Goal: Task Accomplishment & Management: Use online tool/utility

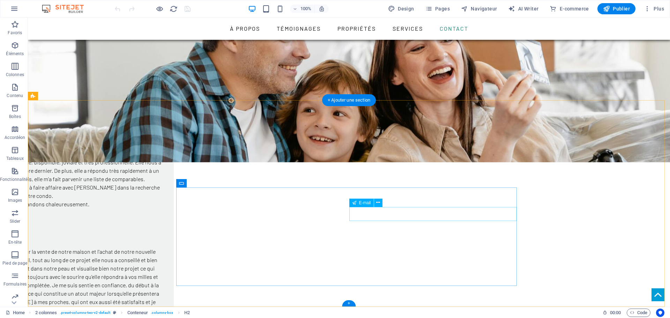
scroll to position [1154, 0]
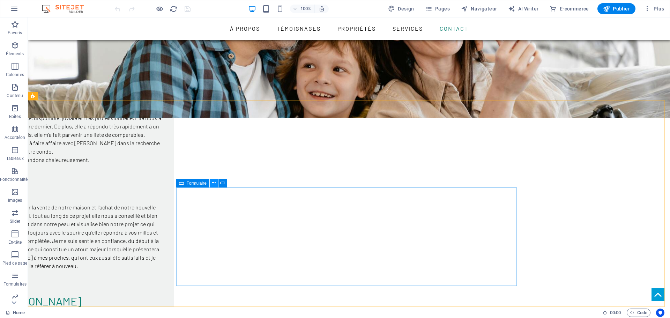
click at [215, 183] on icon at bounding box center [214, 182] width 4 height 7
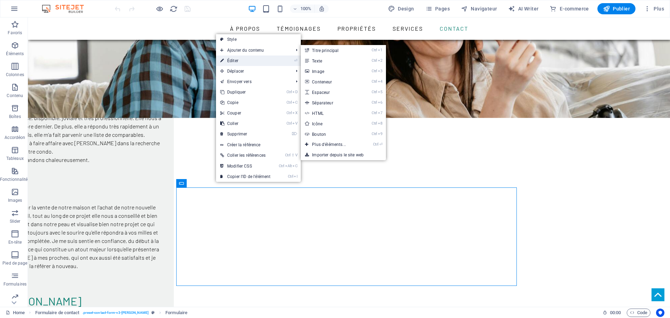
drag, startPoint x: 240, startPoint y: 62, endPoint x: 66, endPoint y: 86, distance: 175.5
click at [240, 62] on link "⏎ Éditer" at bounding box center [245, 61] width 59 height 10
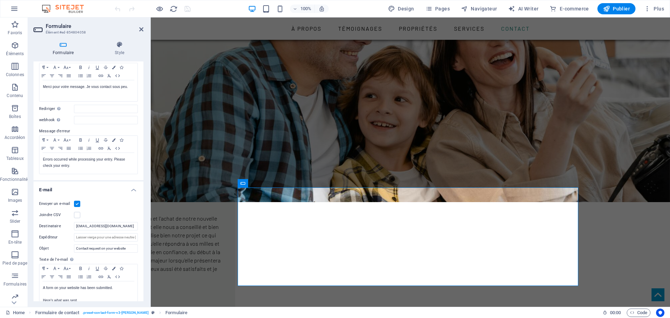
scroll to position [71, 0]
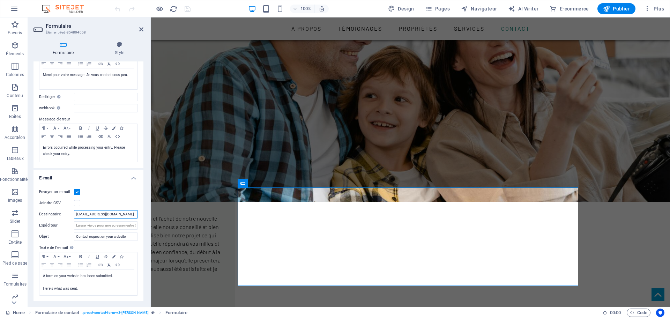
click at [129, 216] on input "tremblay.pascal007@hotmail.com" at bounding box center [106, 214] width 64 height 8
drag, startPoint x: 132, startPoint y: 214, endPoint x: 69, endPoint y: 214, distance: 62.5
click at [69, 214] on div "Destinataire tremblay.pascal007@hotmail.com" at bounding box center [88, 214] width 99 height 8
type input "sandra@sandragirard.com"
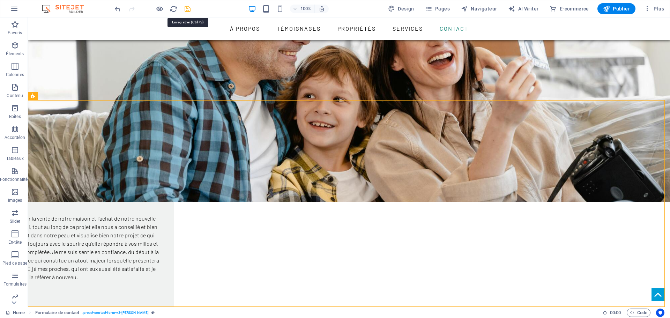
click at [187, 9] on icon "save" at bounding box center [188, 9] width 8 height 8
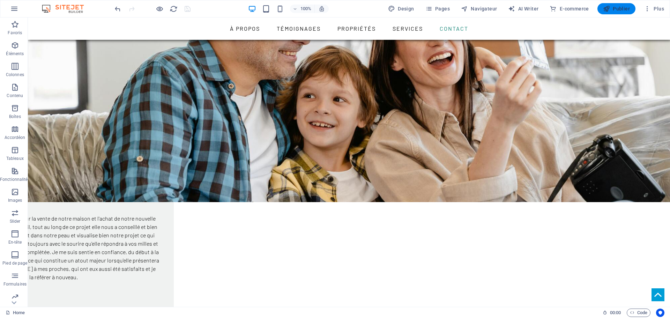
drag, startPoint x: 620, startPoint y: 7, endPoint x: 532, endPoint y: 21, distance: 89.4
click at [620, 7] on span "Publier" at bounding box center [616, 8] width 27 height 7
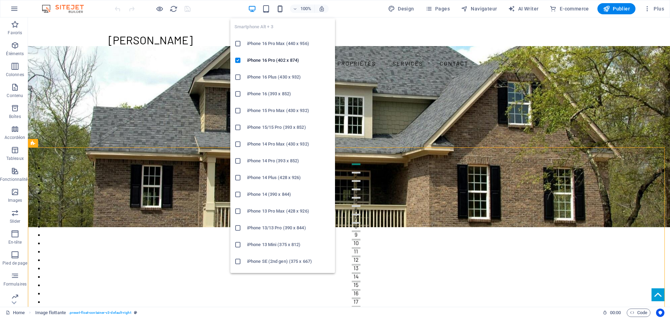
click at [282, 7] on icon "button" at bounding box center [280, 9] width 8 height 8
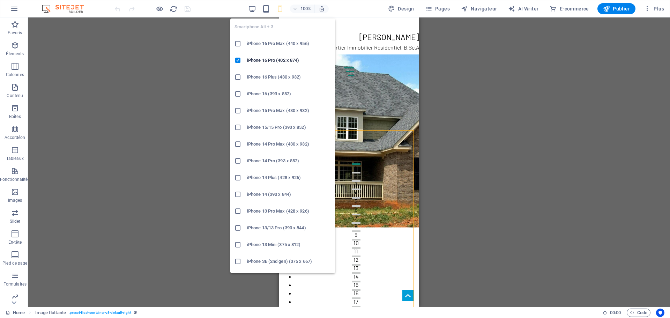
click at [279, 263] on h6 "iPhone SE (2nd gen) (375 x 667)" at bounding box center [289, 261] width 84 height 8
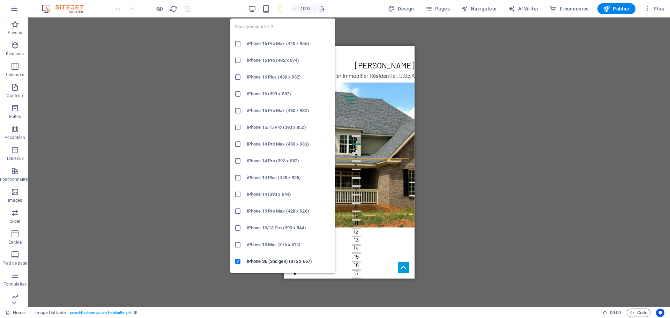
click at [284, 9] on icon "button" at bounding box center [280, 9] width 8 height 8
click at [278, 43] on h6 "iPhone 16 Pro Max (440 x 956)" at bounding box center [289, 43] width 84 height 8
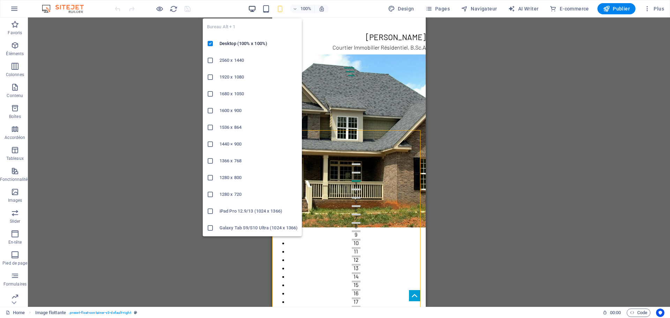
click at [252, 7] on icon "button" at bounding box center [252, 9] width 8 height 8
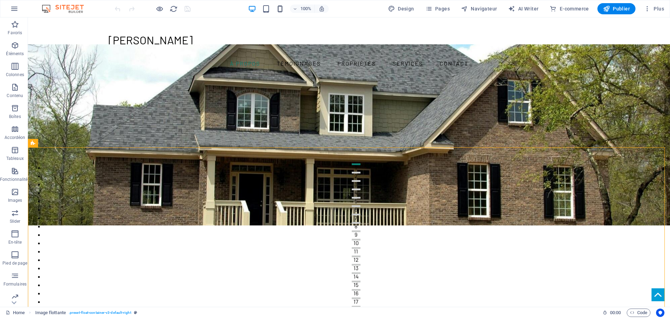
click at [281, 9] on icon "button" at bounding box center [280, 9] width 8 height 8
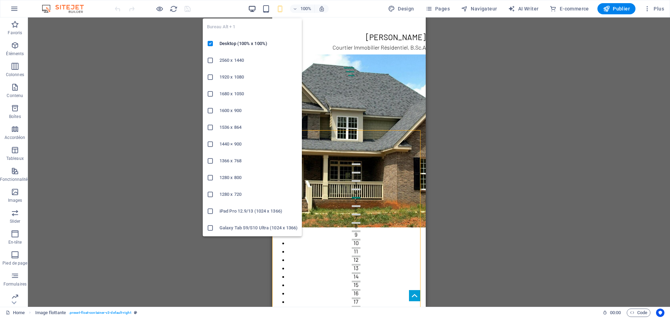
click at [253, 9] on icon "button" at bounding box center [252, 9] width 8 height 8
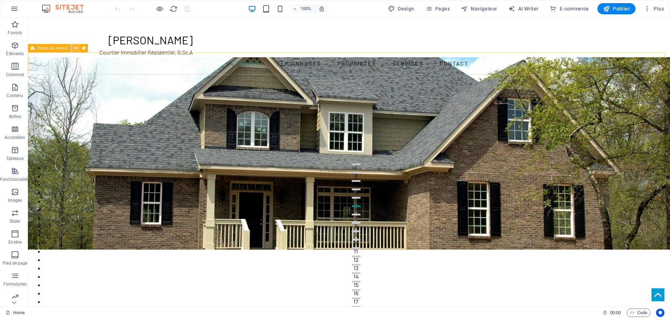
click at [76, 49] on icon at bounding box center [75, 48] width 4 height 7
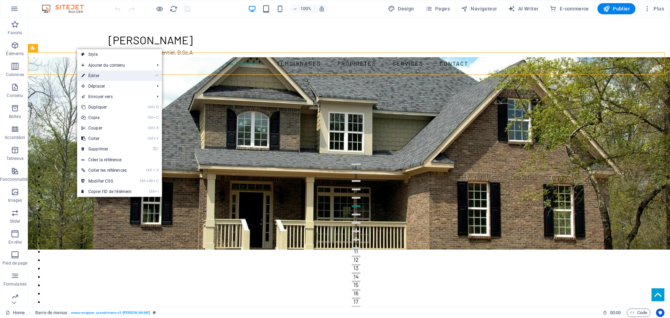
drag, startPoint x: 109, startPoint y: 73, endPoint x: 12, endPoint y: 57, distance: 98.3
click at [109, 73] on link "⏎ Éditer" at bounding box center [106, 76] width 59 height 10
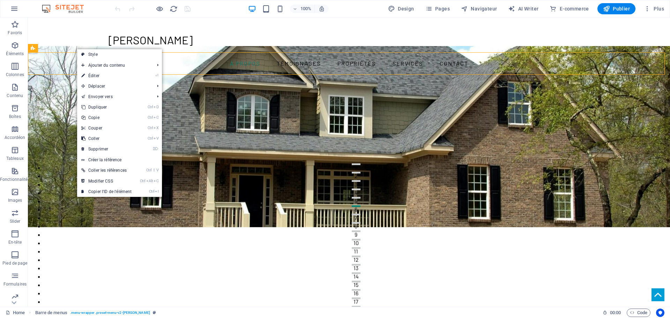
select select "header"
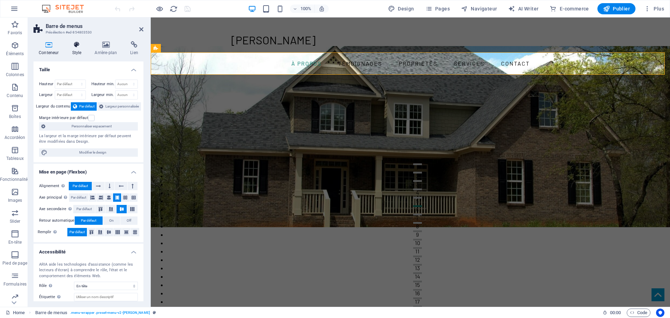
click at [77, 46] on icon at bounding box center [77, 44] width 20 height 7
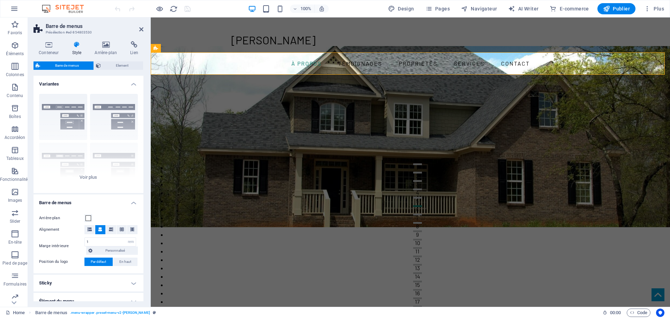
click at [78, 281] on h4 "Sticky" at bounding box center [89, 283] width 110 height 17
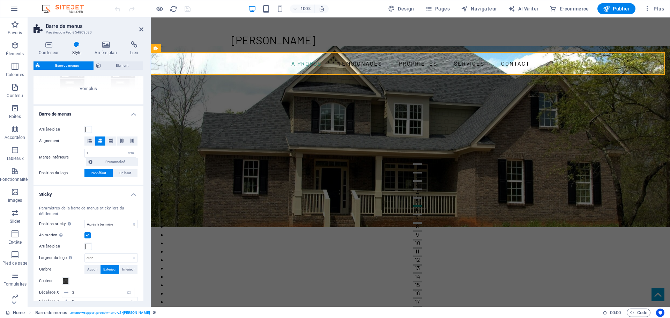
scroll to position [62, 0]
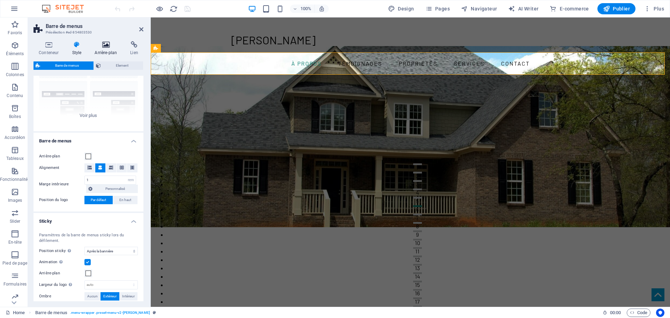
click at [107, 46] on icon at bounding box center [105, 44] width 33 height 7
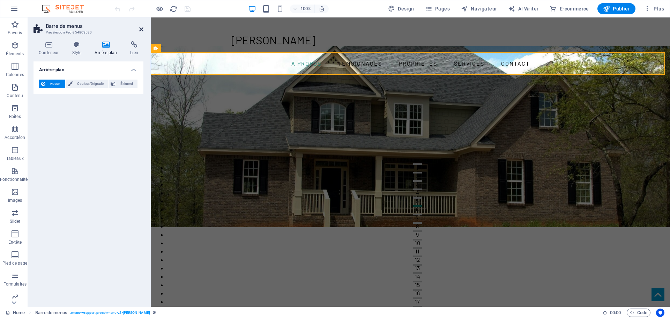
click at [140, 28] on icon at bounding box center [141, 30] width 4 height 6
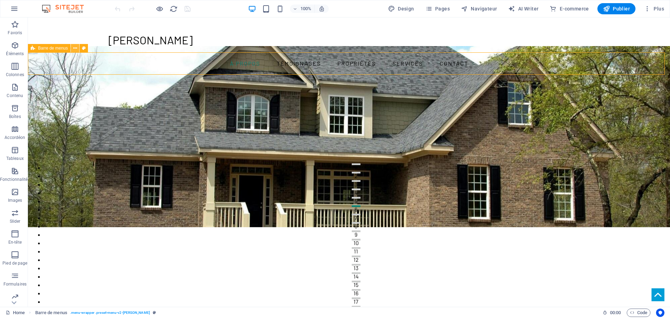
click at [73, 48] on button at bounding box center [75, 48] width 8 height 8
click at [212, 53] on button at bounding box center [210, 54] width 8 height 8
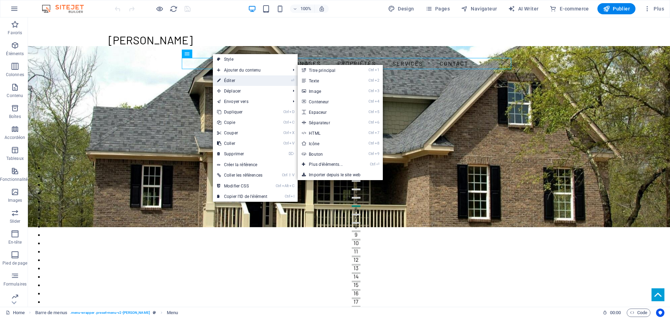
click at [237, 78] on link "⏎ Éditer" at bounding box center [242, 80] width 59 height 10
select select
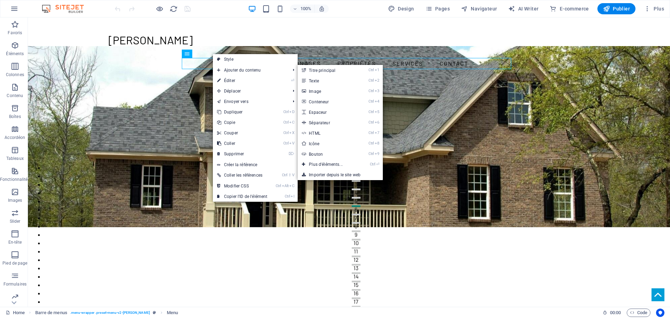
select select
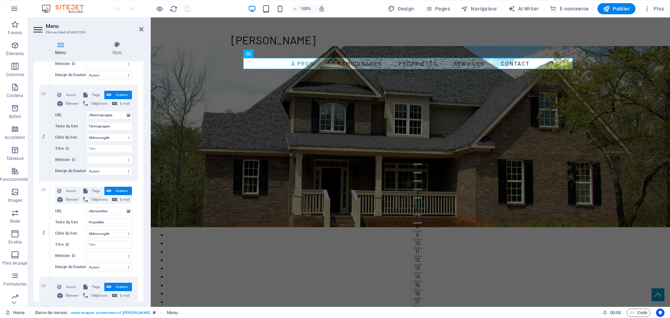
scroll to position [0, 0]
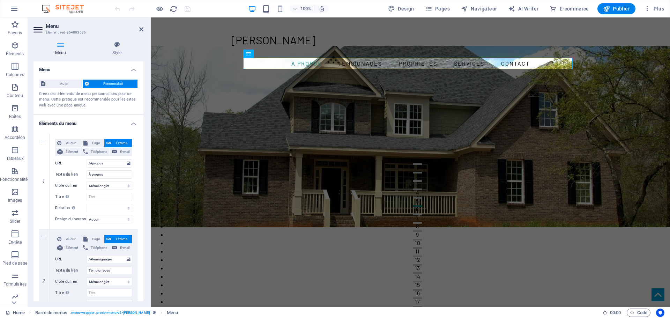
click at [122, 84] on span "Personnalisé" at bounding box center [113, 84] width 45 height 8
click at [116, 44] on icon at bounding box center [116, 44] width 53 height 7
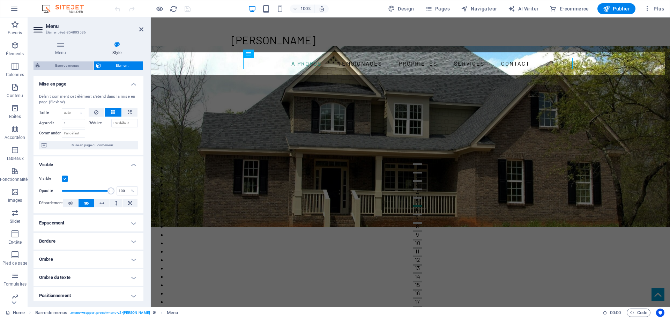
click at [67, 66] on span "Barre de menus" at bounding box center [66, 65] width 49 height 8
select select "rem"
select select "sticky_banner"
select select "px"
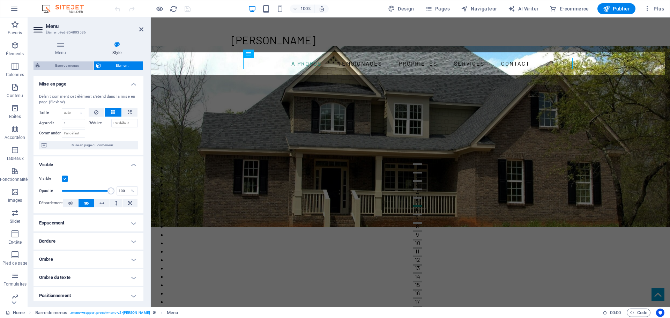
select select "rem"
select select "px"
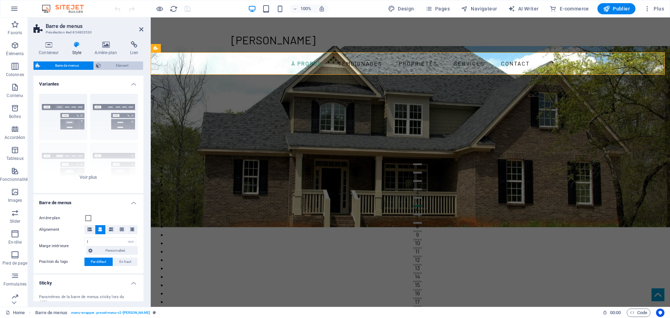
click at [111, 65] on span "Element" at bounding box center [122, 65] width 38 height 8
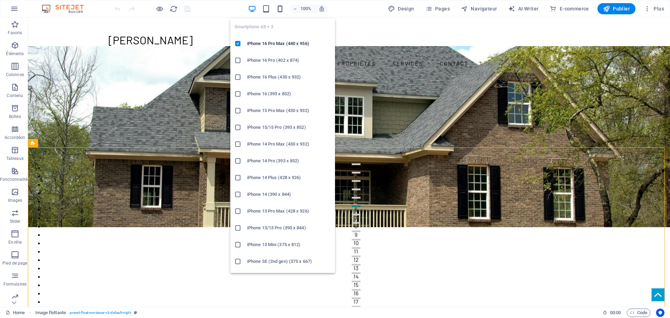
click at [281, 9] on icon "button" at bounding box center [280, 9] width 8 height 8
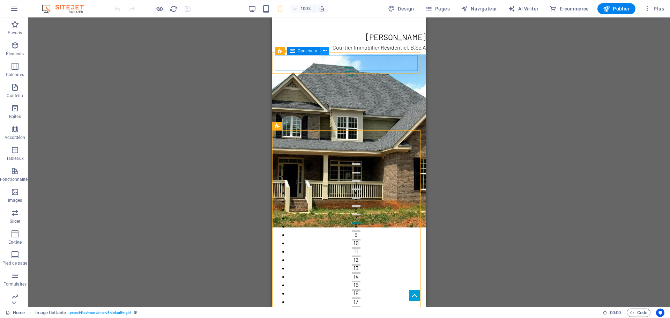
click at [325, 50] on icon at bounding box center [325, 50] width 4 height 7
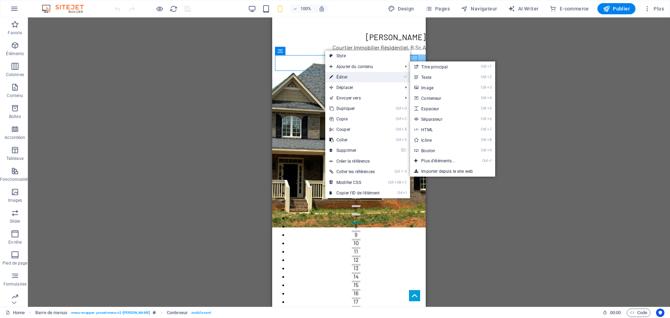
click at [357, 75] on link "⏎ Éditer" at bounding box center [354, 77] width 59 height 10
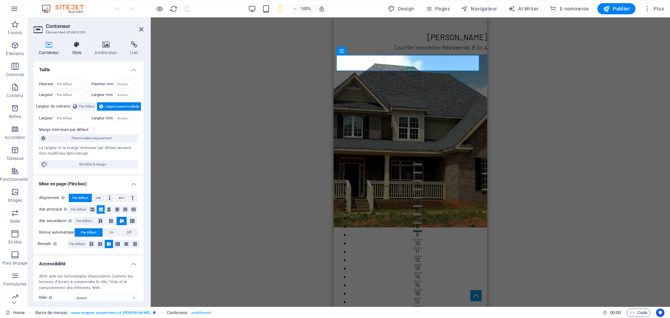
click at [77, 49] on h4 "Style" at bounding box center [78, 48] width 23 height 15
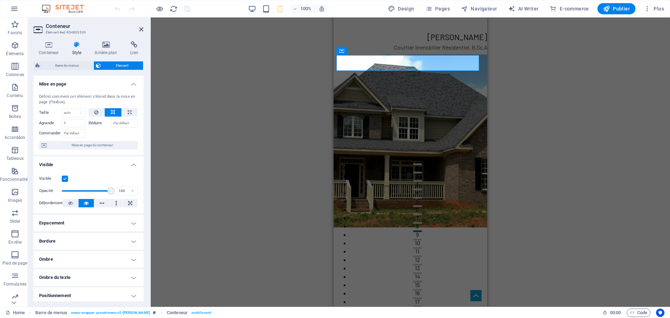
scroll to position [75, 0]
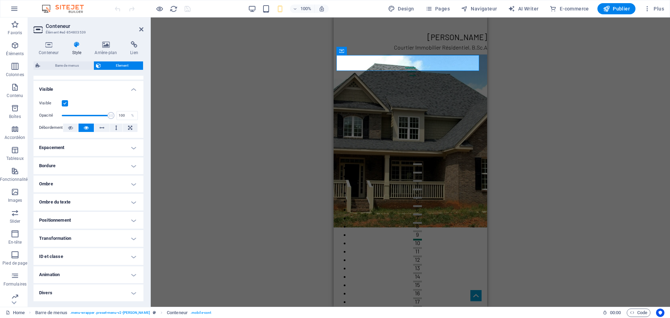
click at [67, 238] on h4 "Transformation" at bounding box center [89, 238] width 110 height 17
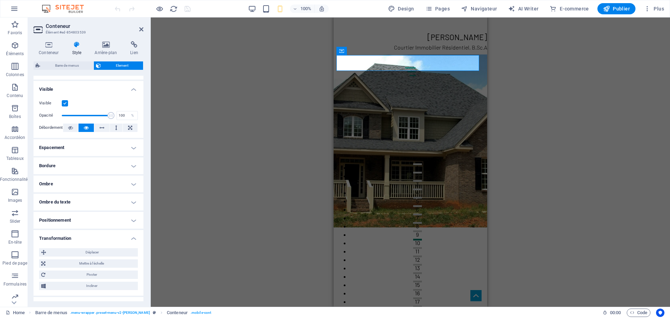
click at [72, 222] on h4 "Positionnement" at bounding box center [89, 220] width 110 height 17
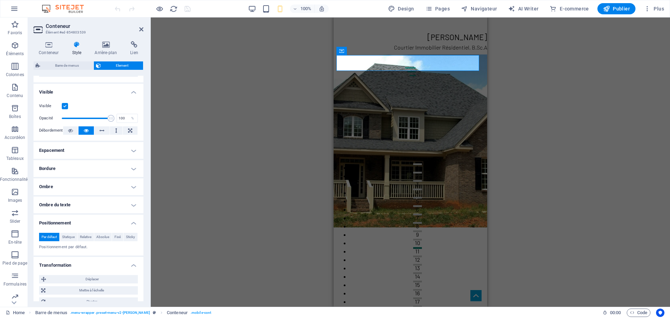
scroll to position [68, 0]
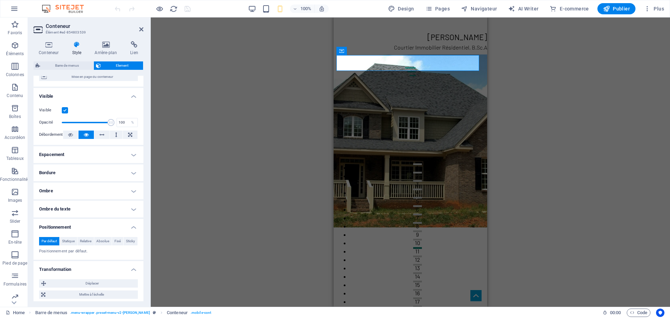
click at [67, 154] on h4 "Espacement" at bounding box center [89, 154] width 110 height 17
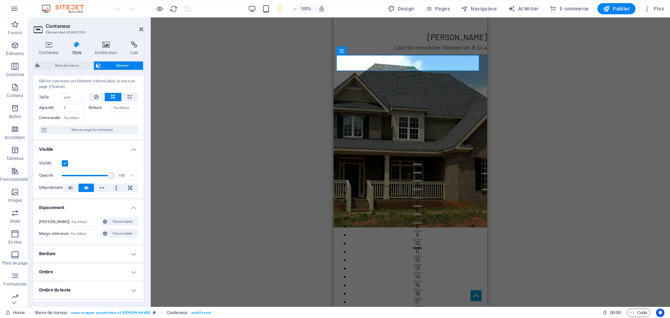
scroll to position [0, 0]
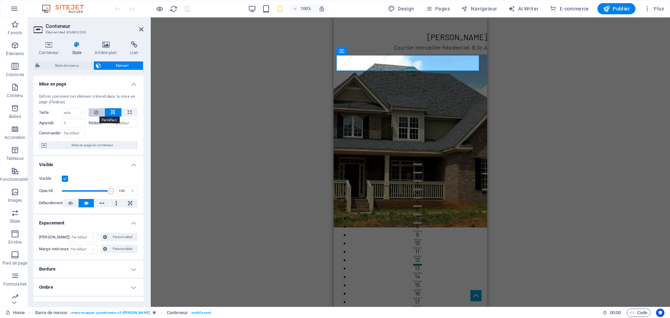
click at [98, 112] on icon at bounding box center [96, 112] width 4 height 8
click at [95, 114] on icon at bounding box center [96, 112] width 4 height 8
click at [112, 112] on icon at bounding box center [113, 112] width 5 height 8
click at [573, 71] on div "Conteneur H2 2 colonnes Conteneur Image flottante Image Texte H2 Légende Conten…" at bounding box center [411, 161] width 520 height 289
click at [266, 62] on div "Conteneur H2 2 colonnes Conteneur Image flottante Image Texte H2 Légende Conten…" at bounding box center [411, 161] width 520 height 289
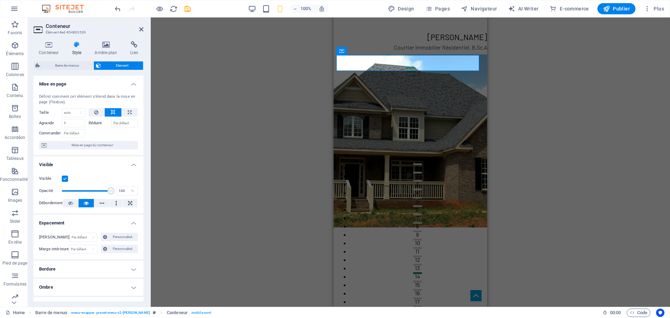
click at [252, 46] on div "Conteneur H2 2 colonnes Conteneur Image flottante Image Texte H2 Légende Conten…" at bounding box center [411, 161] width 520 height 289
click at [141, 29] on icon at bounding box center [141, 30] width 4 height 6
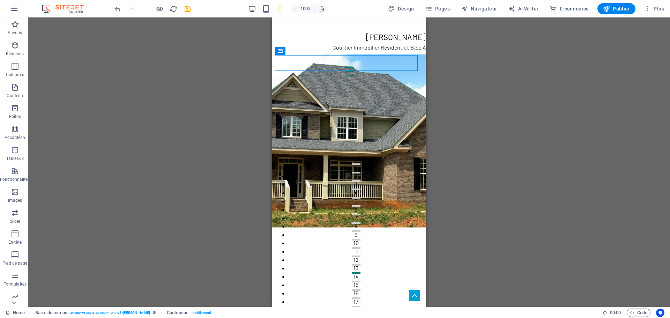
click at [546, 89] on div "Conteneur H2 2 colonnes Conteneur Image flottante Image Texte Conteneur H2 Lége…" at bounding box center [349, 161] width 642 height 289
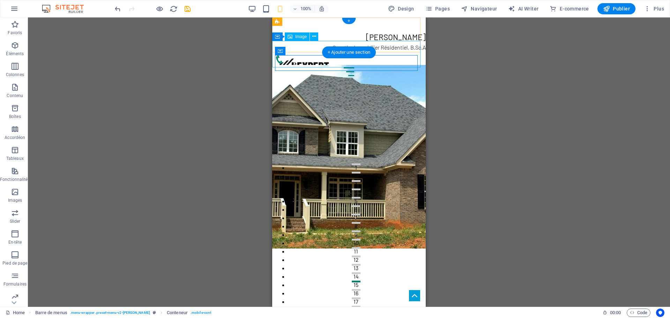
click at [304, 57] on figure at bounding box center [349, 70] width 154 height 27
click at [315, 36] on icon at bounding box center [315, 36] width 4 height 7
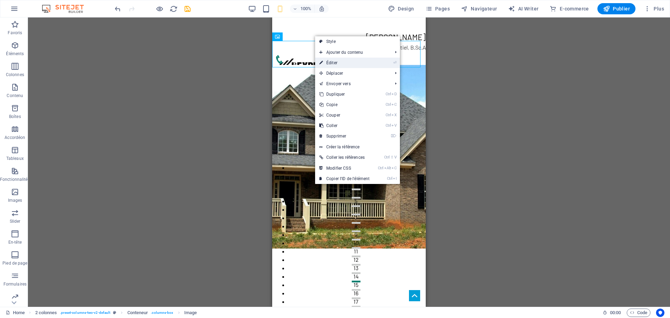
click at [345, 61] on link "⏎ Éditer" at bounding box center [344, 63] width 59 height 10
select select "px"
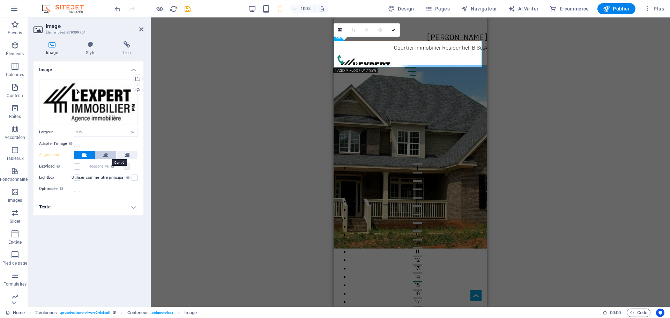
click at [107, 154] on icon at bounding box center [105, 155] width 5 height 8
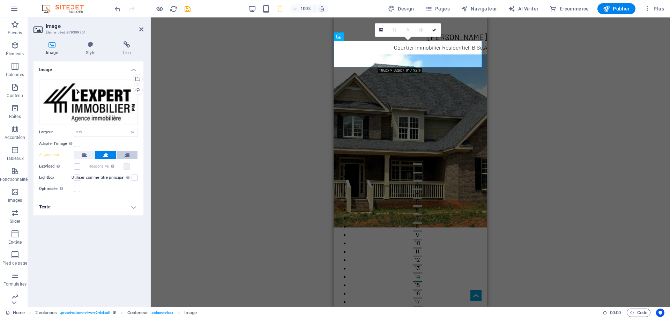
click at [127, 154] on icon at bounding box center [127, 155] width 5 height 8
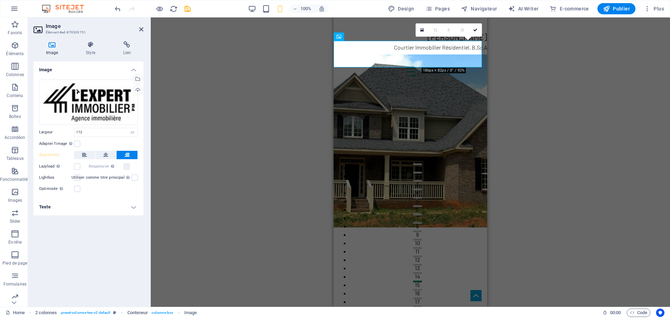
click at [251, 116] on div "Conteneur H2 2 colonnes Conteneur Image flottante Image Image flottante Texte C…" at bounding box center [411, 161] width 520 height 289
click at [251, 56] on div "Conteneur H2 2 colonnes Conteneur Image flottante Image Image flottante Texte C…" at bounding box center [411, 161] width 520 height 289
click at [139, 28] on icon at bounding box center [141, 30] width 4 height 6
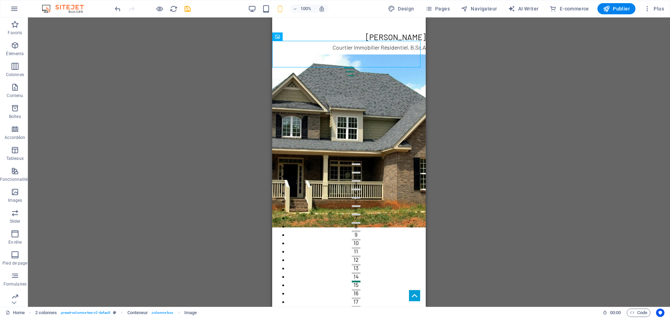
click at [229, 92] on div "Conteneur H2 2 colonnes Conteneur Image flottante Image Image flottante Texte C…" at bounding box center [349, 161] width 642 height 289
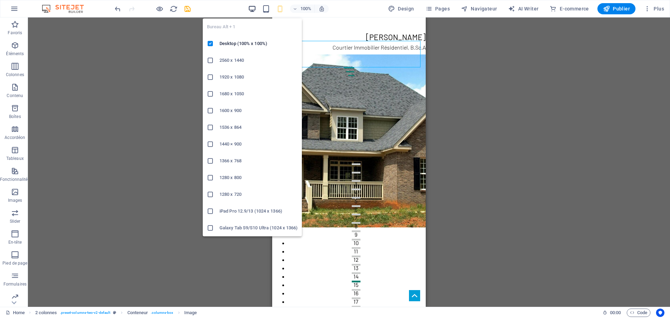
click at [251, 8] on icon "button" at bounding box center [252, 9] width 8 height 8
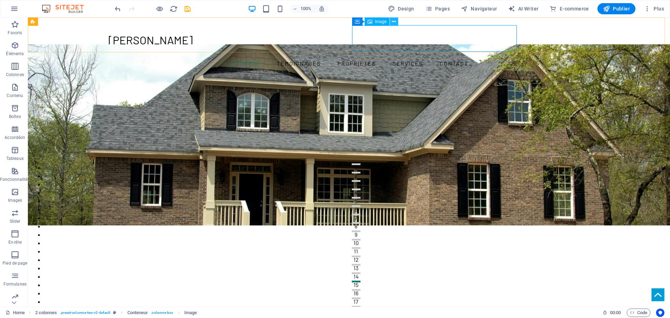
click at [395, 21] on icon at bounding box center [394, 21] width 4 height 7
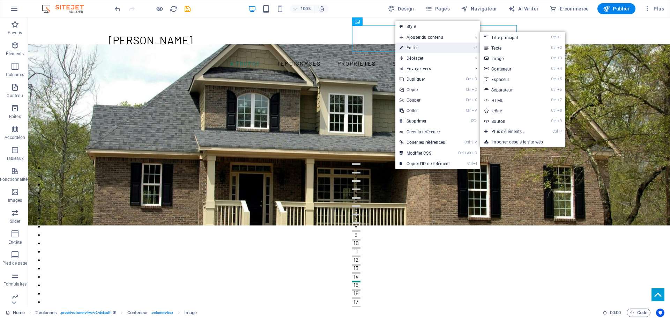
click at [431, 46] on link "⏎ Éditer" at bounding box center [425, 48] width 59 height 10
select select "px"
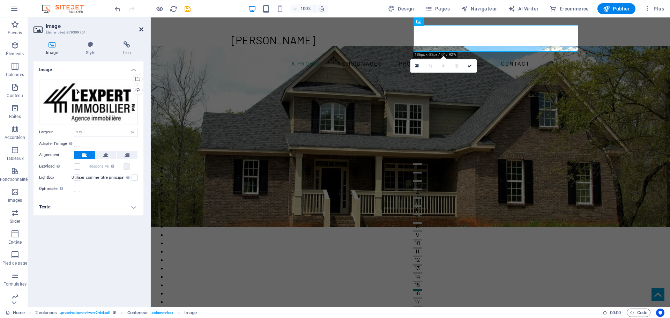
click at [141, 28] on icon at bounding box center [141, 30] width 4 height 6
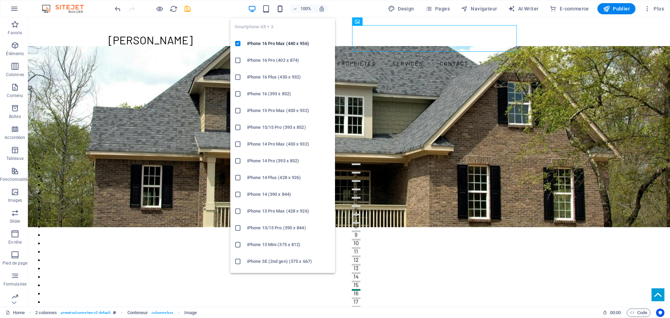
click at [282, 8] on icon "button" at bounding box center [280, 9] width 8 height 8
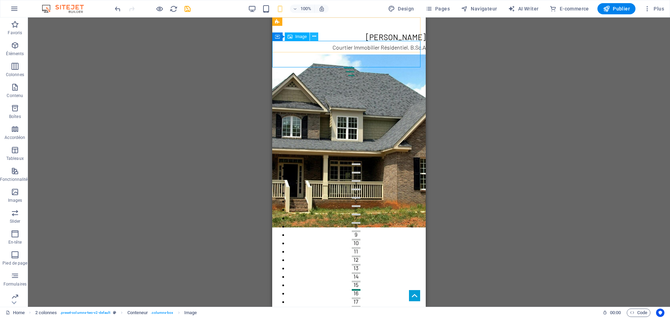
click at [314, 37] on icon at bounding box center [315, 36] width 4 height 7
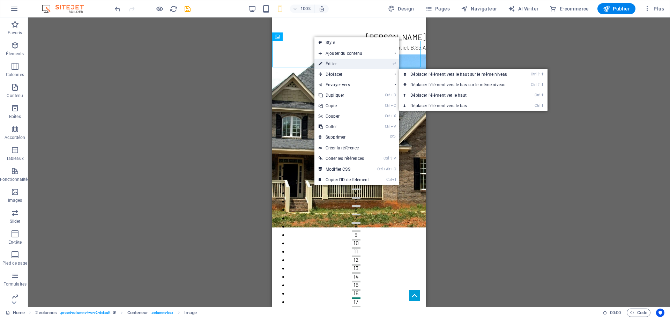
click at [352, 67] on link "⏎ Éditer" at bounding box center [344, 64] width 59 height 10
select select "px"
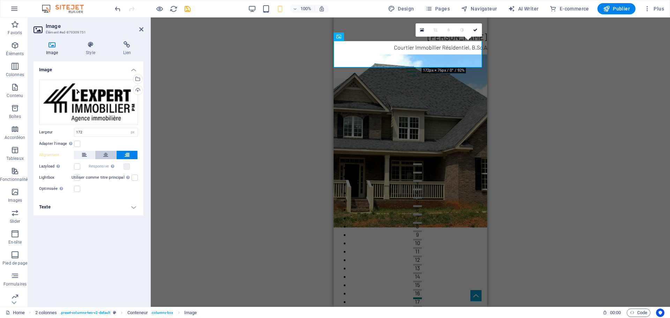
click at [107, 154] on icon at bounding box center [105, 155] width 5 height 8
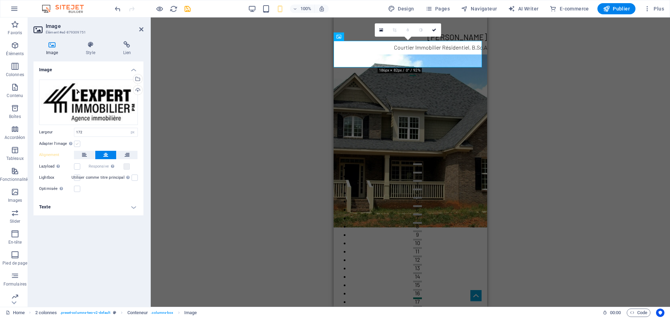
click at [77, 145] on label at bounding box center [77, 144] width 6 height 6
click at [0, 0] on input "Adapter l'image Adapter automatiquement l'image à une largeur et une hauteur fi…" at bounding box center [0, 0] width 0 height 0
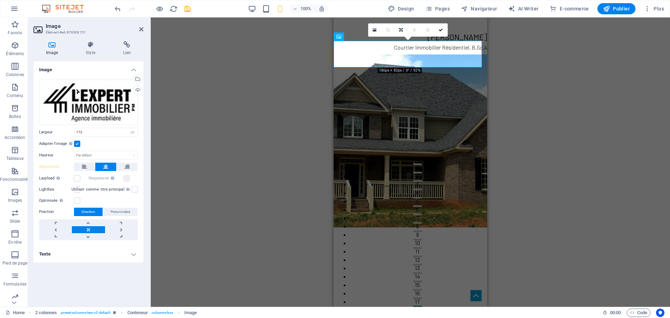
click at [77, 145] on label at bounding box center [77, 144] width 6 height 6
click at [0, 0] on input "Adapter l'image Adapter automatiquement l'image à une largeur et une hauteur fi…" at bounding box center [0, 0] width 0 height 0
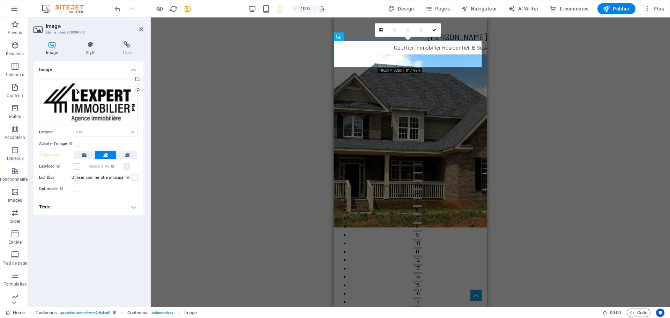
click at [65, 207] on h4 "Texte" at bounding box center [89, 207] width 110 height 17
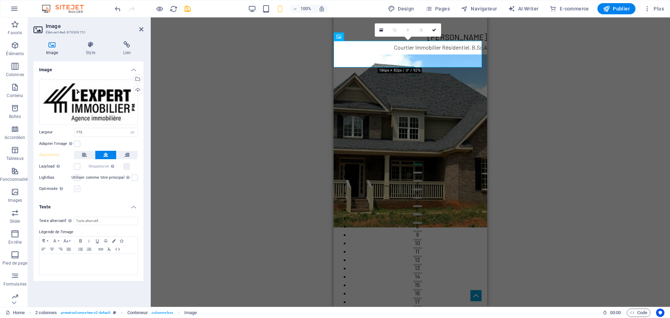
click at [76, 189] on label at bounding box center [77, 189] width 6 height 6
click at [0, 0] on input "Optimisée Les images sont compressées pour améliorer la vitesse de la page." at bounding box center [0, 0] width 0 height 0
click at [76, 189] on label at bounding box center [77, 189] width 6 height 6
click at [0, 0] on input "Optimisée Les images sont compressées pour améliorer la vitesse de la page." at bounding box center [0, 0] width 0 height 0
click at [76, 189] on label at bounding box center [77, 189] width 6 height 6
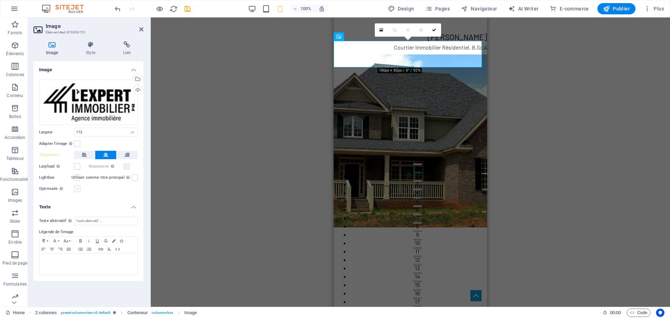
click at [0, 0] on input "Optimisée Les images sont compressées pour améliorer la vitesse de la page." at bounding box center [0, 0] width 0 height 0
click at [76, 189] on label at bounding box center [77, 189] width 6 height 6
click at [0, 0] on input "Optimisée Les images sont compressées pour améliorer la vitesse de la page." at bounding box center [0, 0] width 0 height 0
click at [91, 49] on h4 "Style" at bounding box center [91, 48] width 37 height 15
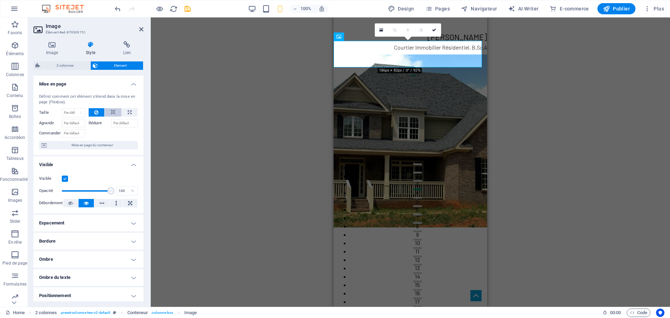
click at [114, 112] on icon at bounding box center [113, 112] width 5 height 8
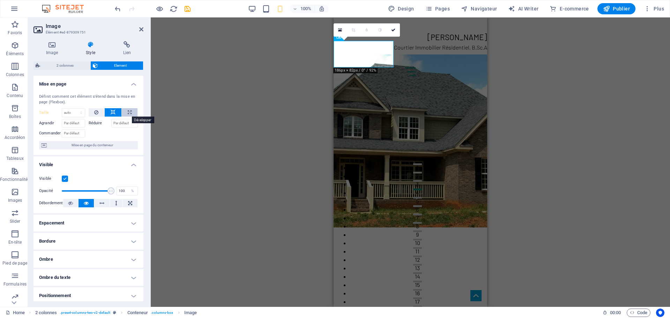
click at [134, 110] on button at bounding box center [130, 112] width 16 height 8
type input "100"
select select "%"
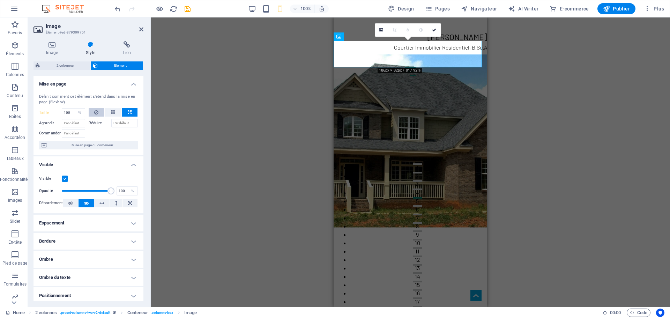
click at [93, 111] on button at bounding box center [97, 112] width 16 height 8
select select "DISABLED_OPTION_VALUE"
click at [103, 145] on span "Mise en page du conteneur" at bounding box center [92, 145] width 87 height 8
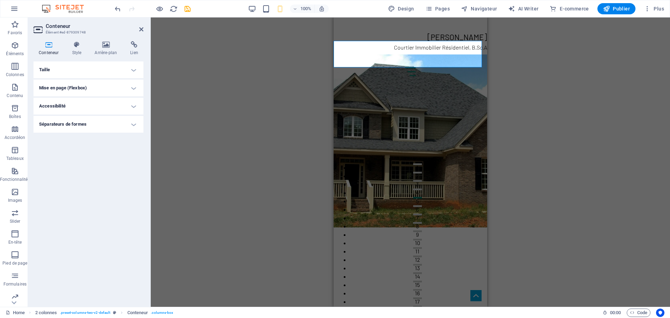
click at [67, 87] on h4 "Mise en page (Flexbox)" at bounding box center [89, 88] width 110 height 17
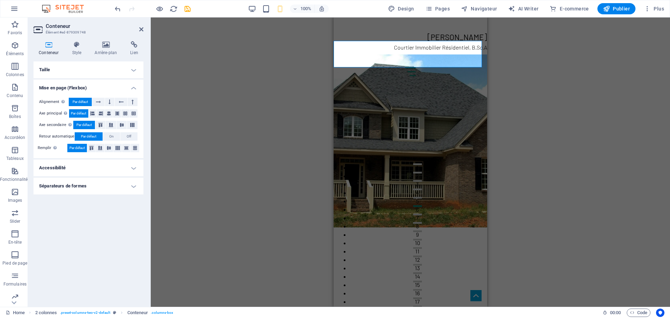
click at [70, 166] on h4 "Accessibilité" at bounding box center [89, 168] width 110 height 17
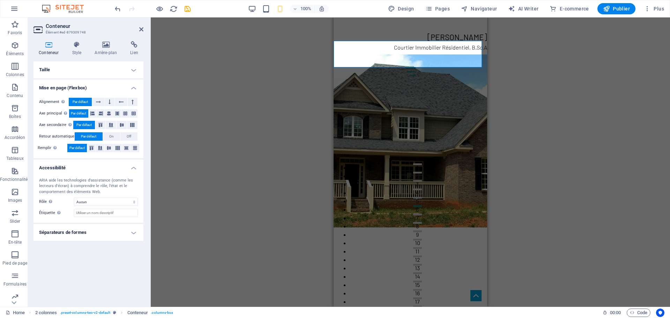
click at [92, 234] on h4 "Séparateurs de formes" at bounding box center [89, 232] width 110 height 17
click at [82, 47] on icon at bounding box center [77, 44] width 20 height 7
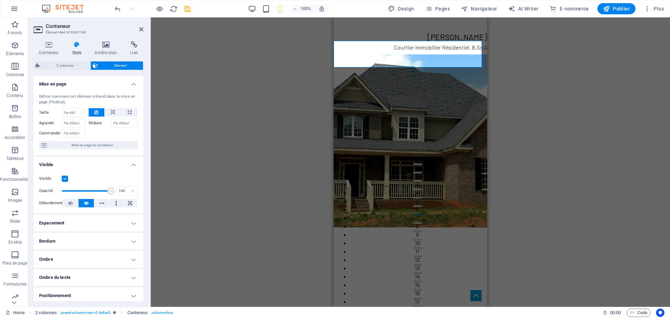
click at [66, 178] on label at bounding box center [65, 179] width 6 height 6
click at [0, 0] on input "Visible" at bounding box center [0, 0] width 0 height 0
click at [66, 178] on label at bounding box center [65, 179] width 6 height 6
click at [0, 0] on input "Visible" at bounding box center [0, 0] width 0 height 0
drag, startPoint x: 110, startPoint y: 191, endPoint x: 66, endPoint y: 190, distance: 44.0
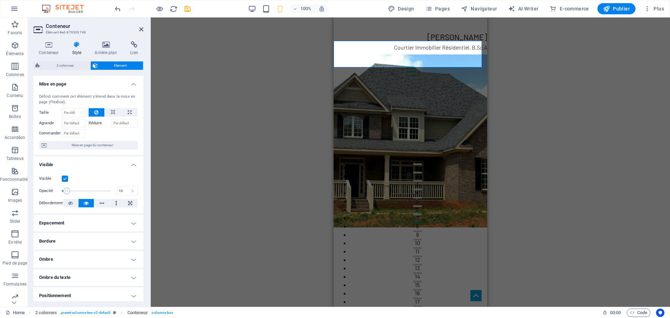
click at [66, 190] on span at bounding box center [66, 191] width 7 height 7
type input "100"
drag, startPoint x: 67, startPoint y: 189, endPoint x: 116, endPoint y: 189, distance: 48.2
click at [114, 189] on div "Opacité 100 %" at bounding box center [88, 191] width 99 height 10
click at [74, 201] on button at bounding box center [70, 203] width 15 height 8
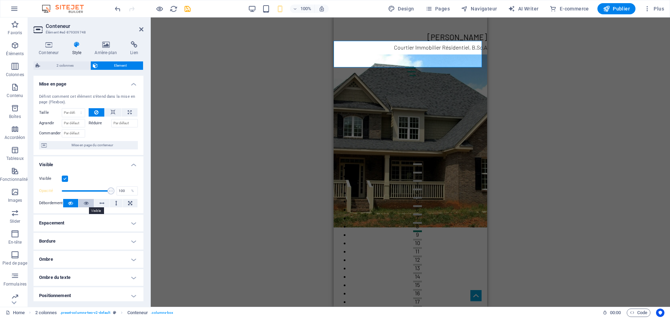
click at [88, 201] on icon at bounding box center [86, 203] width 5 height 8
click at [102, 201] on icon at bounding box center [102, 203] width 5 height 8
click at [115, 202] on icon at bounding box center [116, 203] width 2 height 8
click at [132, 202] on button at bounding box center [130, 203] width 15 height 8
click at [86, 202] on icon at bounding box center [86, 203] width 5 height 8
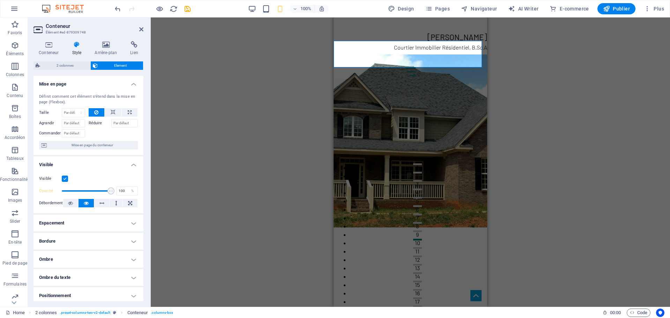
click at [88, 224] on h4 "Espacement" at bounding box center [89, 223] width 110 height 17
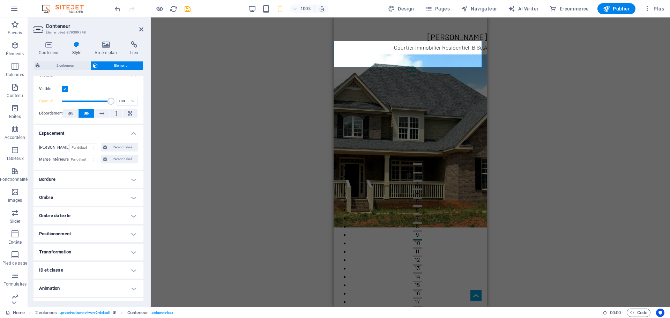
scroll to position [101, 0]
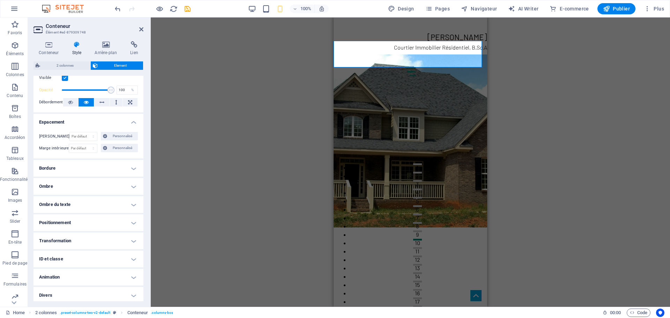
click at [74, 182] on h4 "Ombre" at bounding box center [89, 186] width 110 height 17
click at [81, 216] on h4 "Ombre du texte" at bounding box center [89, 220] width 110 height 17
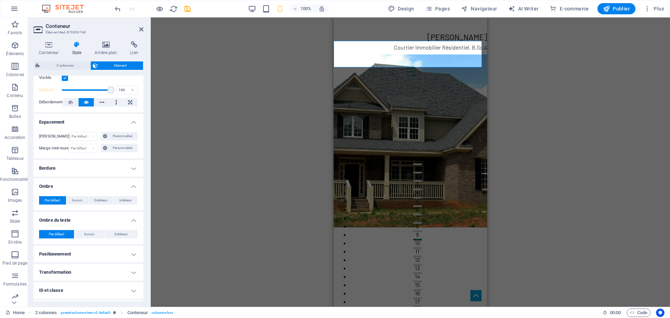
click at [82, 251] on h4 "Positionnement" at bounding box center [89, 254] width 110 height 17
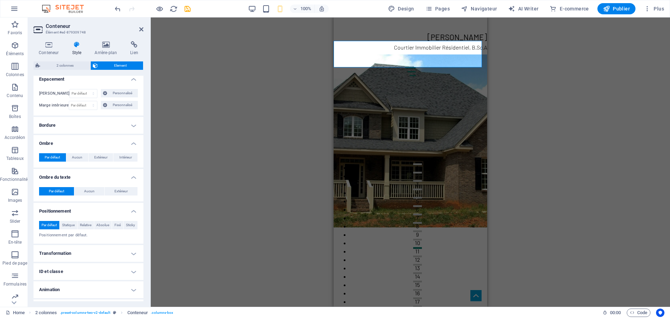
scroll to position [159, 0]
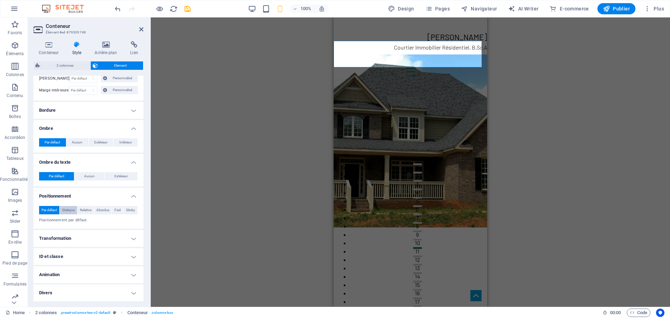
click at [69, 210] on span "Statique" at bounding box center [68, 210] width 13 height 8
click at [90, 209] on span "Relative" at bounding box center [86, 210] width 12 height 8
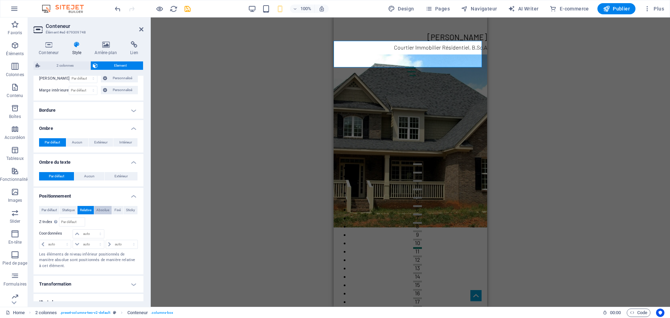
click at [101, 209] on span "Absolue" at bounding box center [102, 210] width 13 height 8
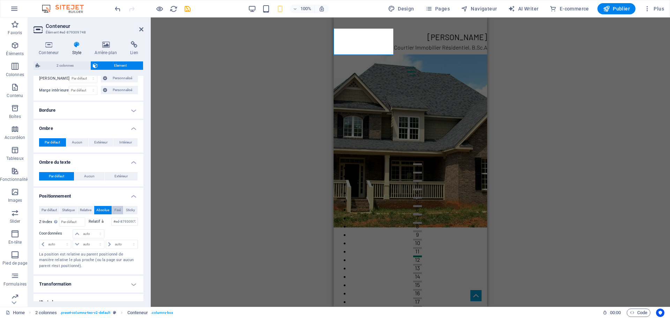
click at [118, 210] on span "Fixé" at bounding box center [118, 210] width 6 height 8
click at [129, 209] on span "Sticky" at bounding box center [130, 210] width 9 height 8
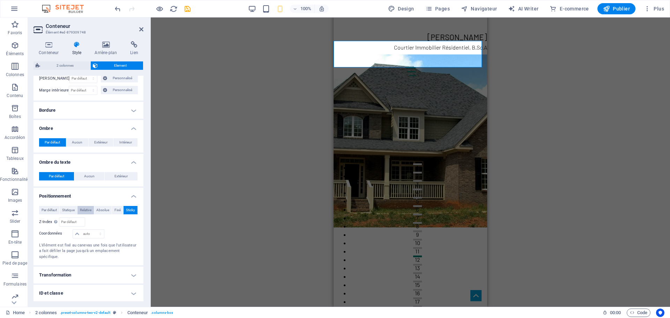
click at [88, 210] on span "Relative" at bounding box center [86, 210] width 12 height 8
click at [102, 208] on span "Absolue" at bounding box center [102, 210] width 13 height 8
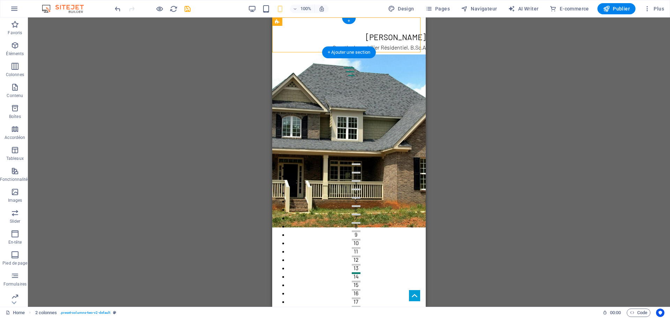
drag, startPoint x: 613, startPoint y: 41, endPoint x: 343, endPoint y: 33, distance: 270.0
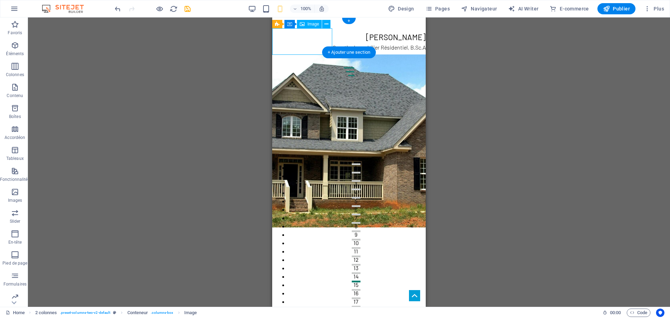
drag, startPoint x: 309, startPoint y: 32, endPoint x: 310, endPoint y: 38, distance: 6.3
click at [310, 63] on figure at bounding box center [302, 76] width 60 height 27
drag, startPoint x: 312, startPoint y: 26, endPoint x: 343, endPoint y: 54, distance: 42.0
click at [332, 57] on div "2 colonnes Conteneur H2 2 colonnes Conteneur Image flottante Image Image flotta…" at bounding box center [349, 161] width 154 height 289
click at [468, 59] on div "2 colonnes Conteneur H2 2 colonnes Conteneur Image flottante Image Image flotta…" at bounding box center [349, 161] width 642 height 289
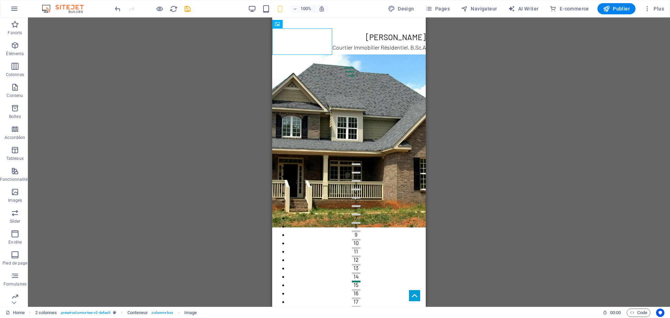
click at [227, 81] on div "2 colonnes Conteneur H2 2 colonnes Conteneur Image flottante Image Image flotta…" at bounding box center [349, 161] width 642 height 289
click at [327, 25] on icon at bounding box center [327, 24] width 4 height 7
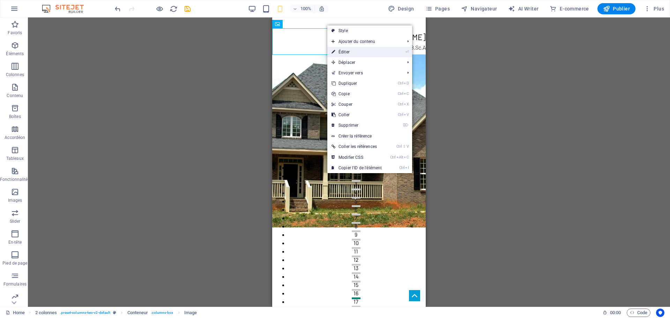
click at [359, 52] on link "⏎ Éditer" at bounding box center [357, 52] width 59 height 10
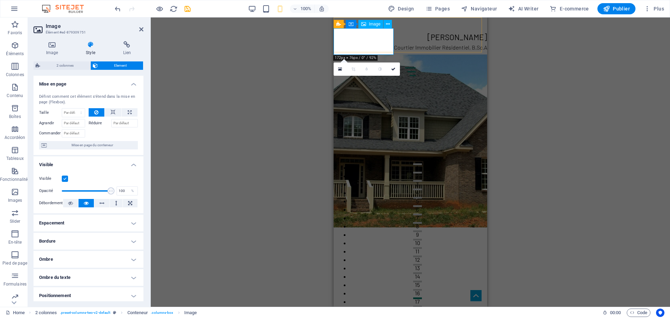
click at [378, 25] on span "Image" at bounding box center [375, 24] width 12 height 4
click at [387, 24] on icon at bounding box center [388, 24] width 4 height 7
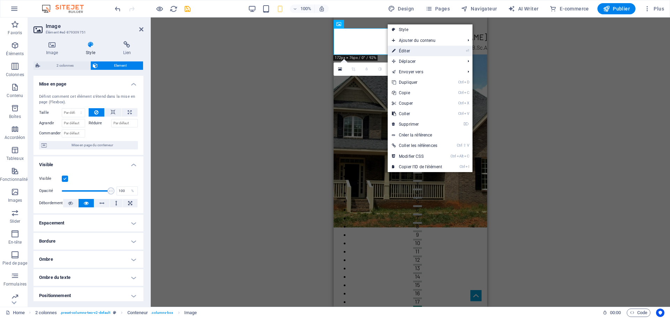
click at [404, 49] on link "⏎ Éditer" at bounding box center [417, 51] width 59 height 10
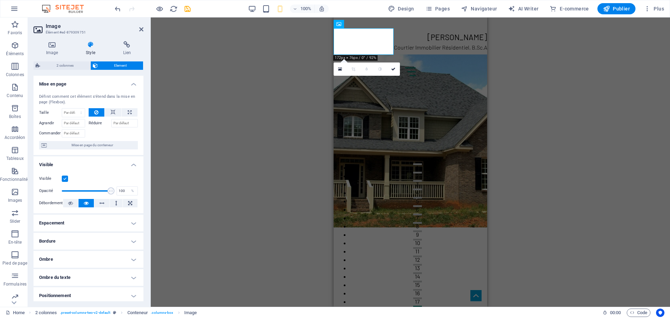
click at [88, 44] on icon at bounding box center [90, 44] width 34 height 7
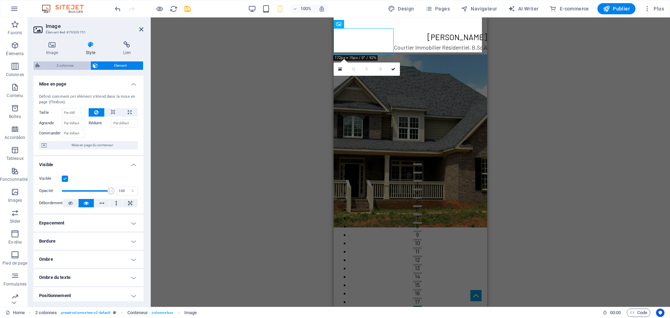
click at [66, 64] on span "2 colonnes" at bounding box center [65, 65] width 46 height 8
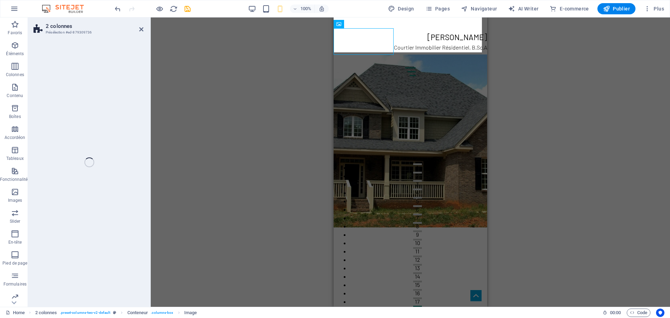
select select "rem"
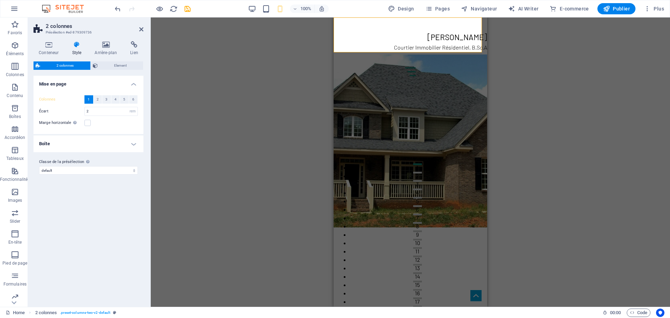
click at [89, 98] on span "1" at bounding box center [89, 99] width 2 height 8
click at [87, 124] on label at bounding box center [87, 123] width 6 height 6
click at [0, 0] on input "Marge horizontale Uniquement si la "Largeur du contenu" du conteneur n'est pas …" at bounding box center [0, 0] width 0 height 0
click at [89, 123] on label at bounding box center [87, 123] width 6 height 6
click at [0, 0] on input "Marge horizontale Uniquement si la "Largeur du contenu" du conteneur n'est pas …" at bounding box center [0, 0] width 0 height 0
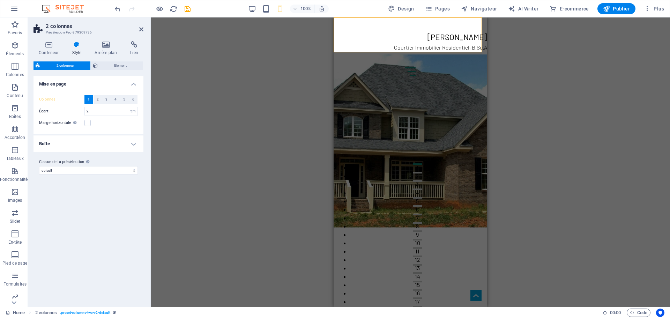
click at [84, 145] on h4 "Boîte" at bounding box center [89, 143] width 110 height 17
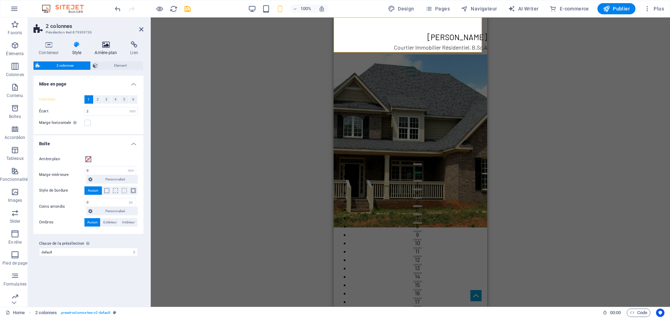
click at [109, 49] on h4 "Arrière-plan" at bounding box center [107, 48] width 36 height 15
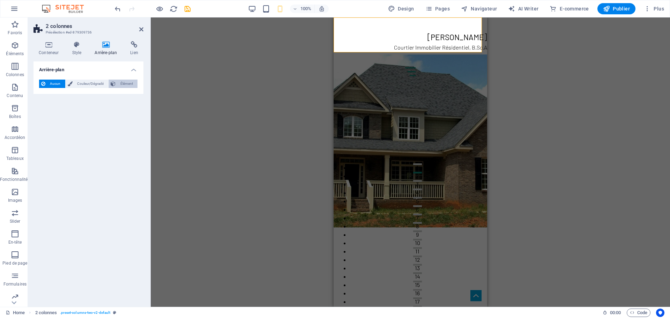
click at [130, 82] on span "Élément" at bounding box center [127, 84] width 18 height 8
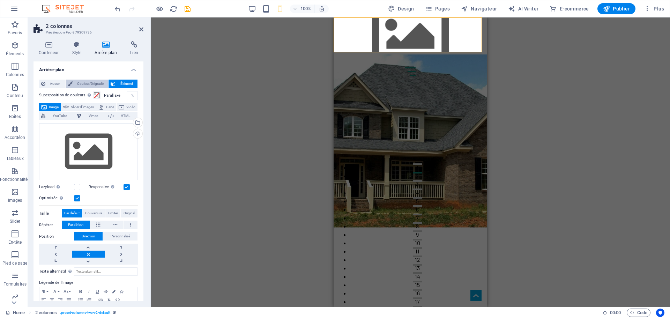
click at [88, 83] on span "Couleur/Dégradé" at bounding box center [91, 84] width 32 height 8
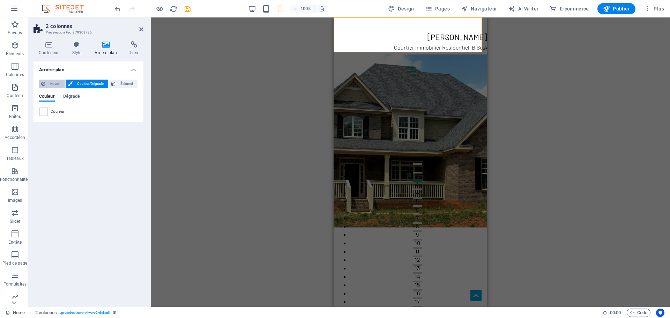
click at [53, 82] on span "Aucun" at bounding box center [55, 84] width 16 height 8
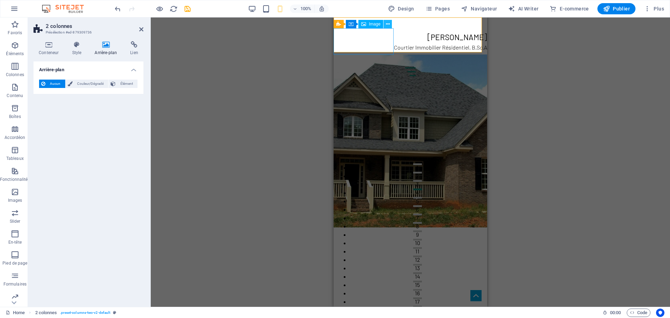
click at [387, 24] on icon at bounding box center [388, 24] width 4 height 7
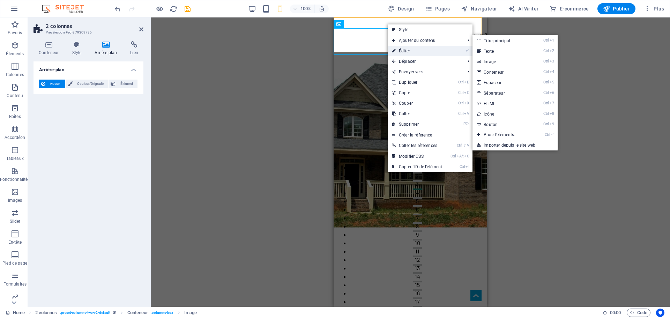
click at [403, 49] on link "⏎ Éditer" at bounding box center [417, 51] width 59 height 10
select select "px"
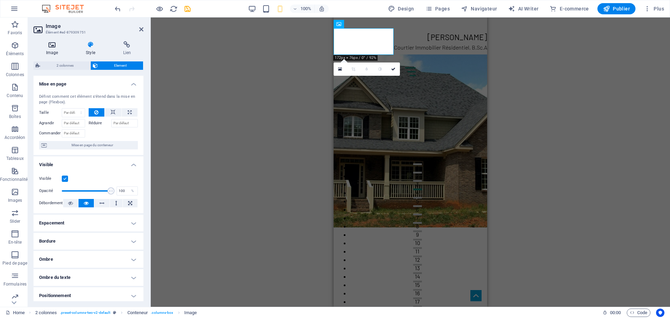
click at [53, 46] on icon at bounding box center [52, 44] width 37 height 7
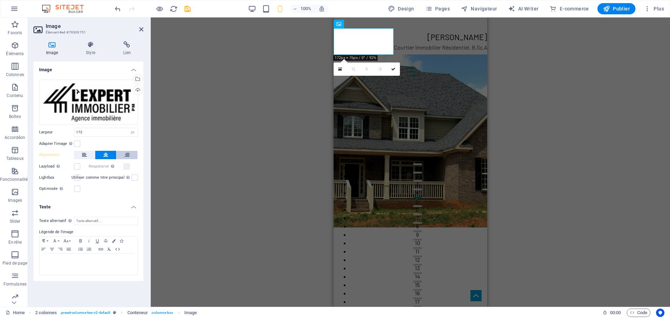
click at [126, 154] on icon at bounding box center [127, 155] width 5 height 8
click at [84, 152] on icon at bounding box center [84, 155] width 5 height 8
click at [108, 154] on icon at bounding box center [105, 155] width 5 height 8
click at [123, 154] on button at bounding box center [127, 155] width 21 height 8
click at [78, 143] on label at bounding box center [77, 144] width 6 height 6
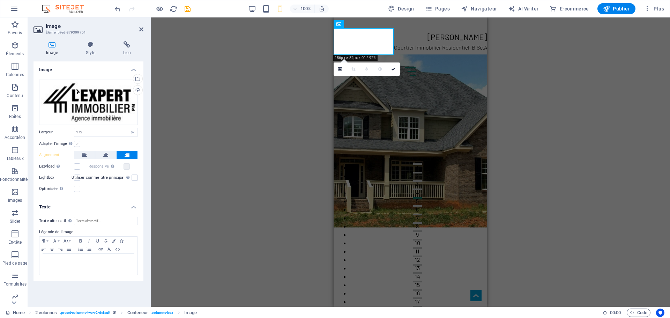
click at [0, 0] on input "Adapter l'image Adapter automatiquement l'image à une largeur et une hauteur fi…" at bounding box center [0, 0] width 0 height 0
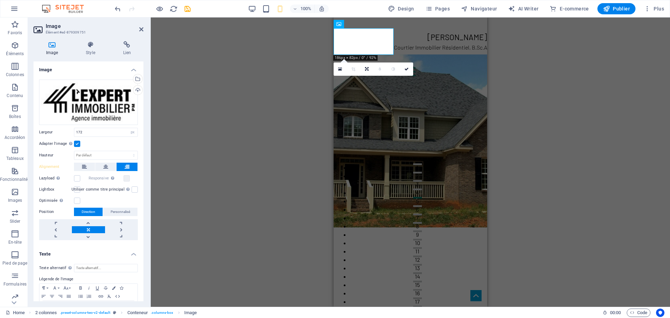
click at [78, 142] on label at bounding box center [77, 144] width 6 height 6
click at [0, 0] on input "Adapter l'image Adapter automatiquement l'image à une largeur et une hauteur fi…" at bounding box center [0, 0] width 0 height 0
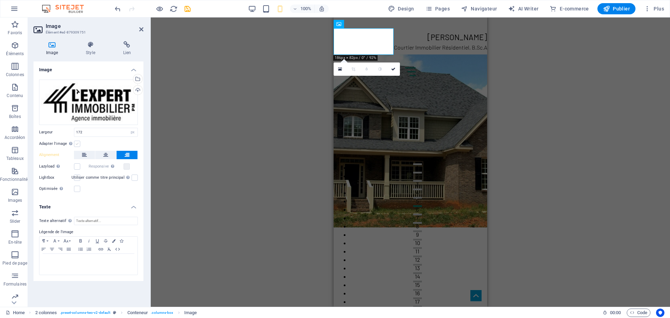
click at [78, 142] on label at bounding box center [77, 144] width 6 height 6
click at [0, 0] on input "Adapter l'image Adapter automatiquement l'image à une largeur et une hauteur fi…" at bounding box center [0, 0] width 0 height 0
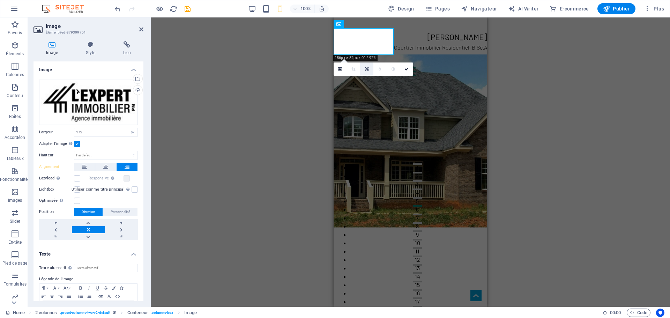
click at [368, 69] on icon at bounding box center [366, 69] width 3 height 4
click at [382, 79] on link at bounding box center [380, 79] width 13 height 13
click at [367, 68] on icon at bounding box center [366, 69] width 3 height 4
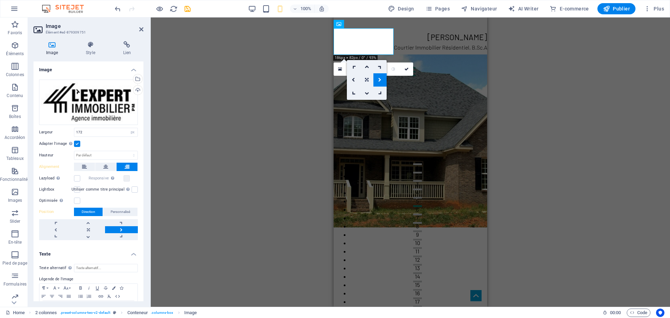
click at [365, 78] on icon at bounding box center [366, 80] width 3 height 4
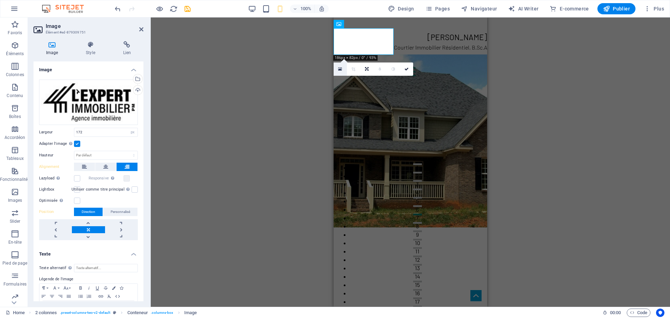
click at [337, 67] on link at bounding box center [340, 69] width 13 height 13
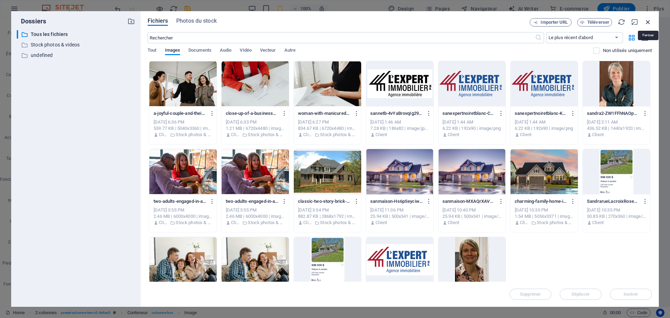
click at [648, 22] on icon "button" at bounding box center [649, 22] width 8 height 8
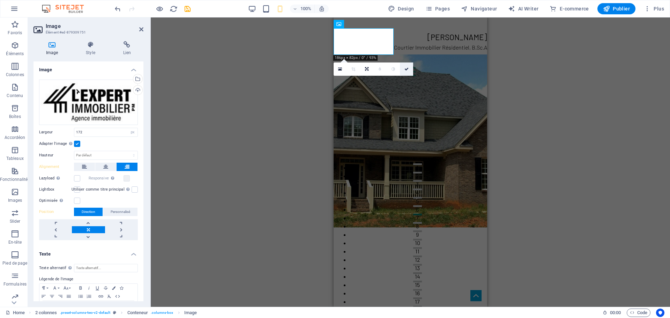
click at [407, 68] on icon at bounding box center [407, 69] width 4 height 4
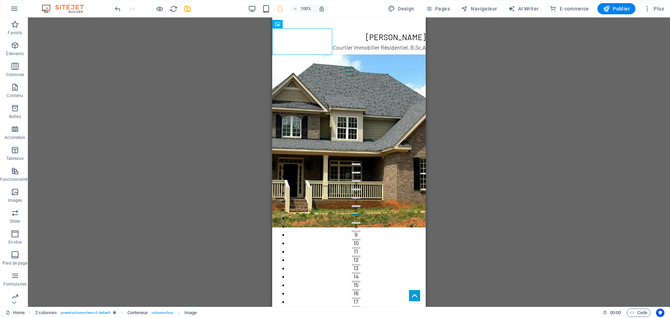
click at [239, 109] on div "2 colonnes Conteneur H2 2 colonnes Conteneur Image flottante Image Image flotta…" at bounding box center [349, 161] width 642 height 289
click at [322, 24] on icon at bounding box center [322, 24] width 4 height 7
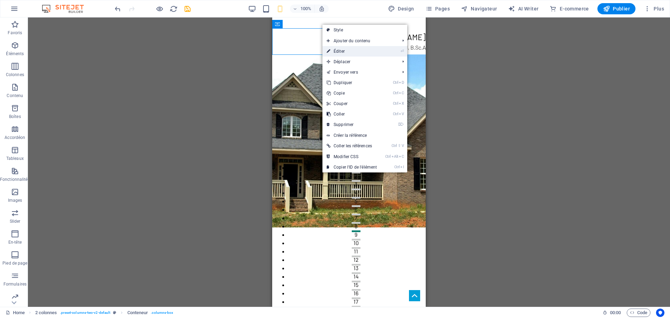
click at [351, 53] on link "⏎ Éditer" at bounding box center [352, 51] width 59 height 10
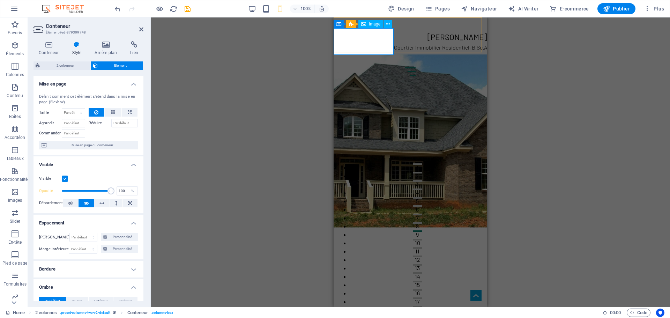
click at [352, 63] on figure at bounding box center [364, 76] width 60 height 27
select select "px"
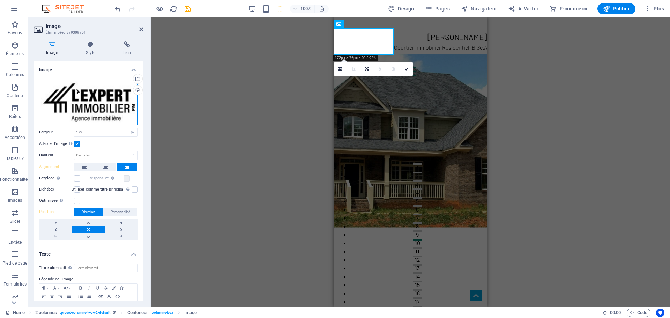
click at [104, 98] on div "Glissez les fichiers ici, cliquez pour choisir les fichiers ou sélectionnez les…" at bounding box center [88, 102] width 99 height 45
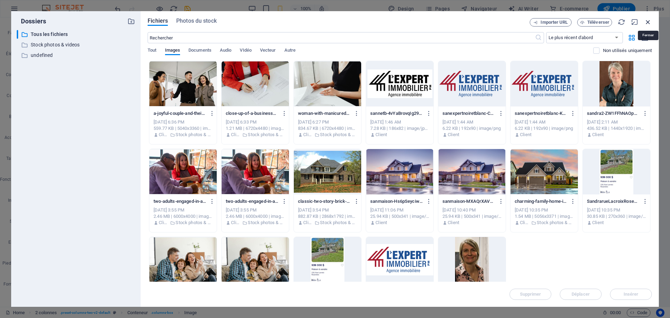
click at [648, 24] on icon "button" at bounding box center [649, 22] width 8 height 8
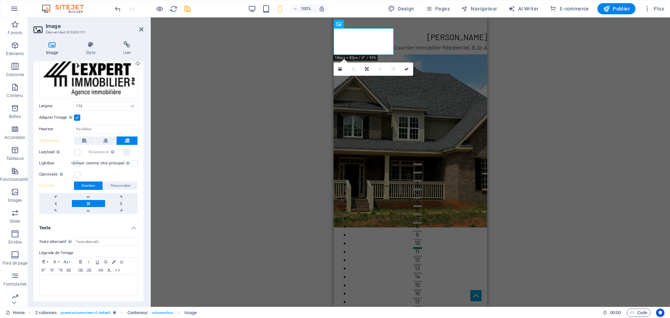
scroll to position [0, 0]
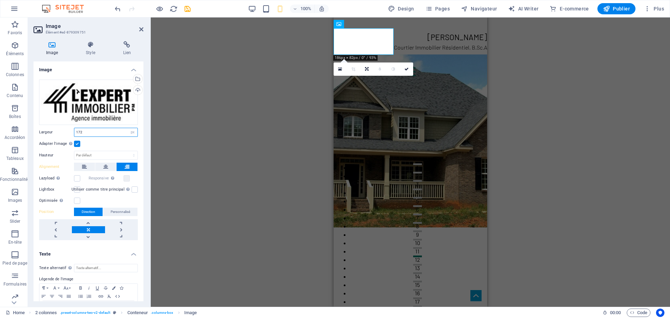
click at [109, 131] on input "172" at bounding box center [105, 132] width 63 height 8
type input "1"
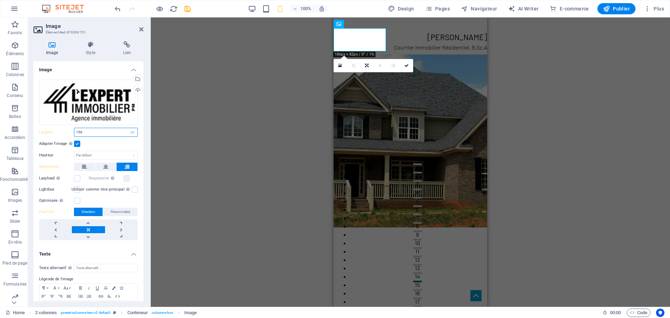
type input "150"
click at [291, 72] on div "2 colonnes Conteneur H2 2 colonnes Conteneur Image flottante Image Image flotta…" at bounding box center [411, 161] width 520 height 289
click at [544, 69] on div "2 colonnes Conteneur H2 2 colonnes Conteneur Image flottante Image Image flotta…" at bounding box center [411, 161] width 520 height 289
click at [409, 66] on icon at bounding box center [407, 66] width 4 height 4
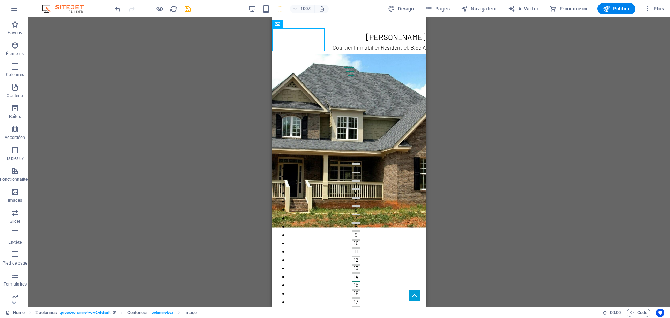
click at [554, 101] on div "2 colonnes Conteneur H2 2 colonnes Conteneur Image flottante Image Image flotta…" at bounding box center [349, 161] width 642 height 289
drag, startPoint x: 321, startPoint y: 30, endPoint x: 416, endPoint y: 48, distance: 96.6
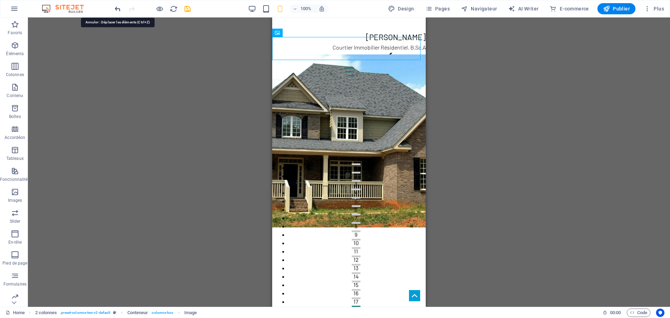
click at [117, 6] on icon "undo" at bounding box center [118, 9] width 8 height 8
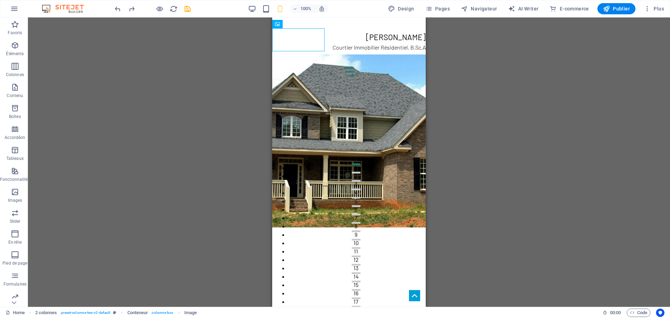
click at [211, 76] on div "2 colonnes Conteneur H2 2 colonnes Conteneur Image flottante Image Image flotta…" at bounding box center [349, 161] width 642 height 289
drag, startPoint x: 548, startPoint y: 43, endPoint x: 418, endPoint y: 31, distance: 130.8
click at [329, 25] on button at bounding box center [326, 24] width 8 height 8
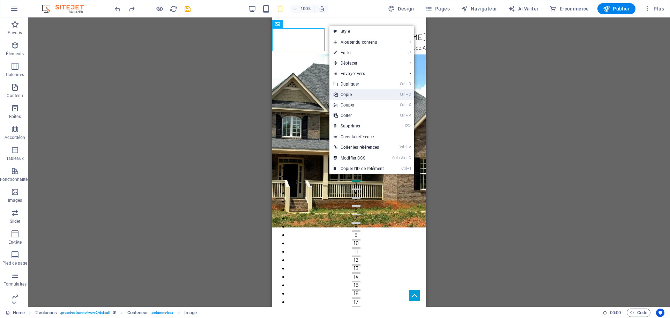
drag, startPoint x: 359, startPoint y: 94, endPoint x: 87, endPoint y: 76, distance: 272.9
click at [359, 94] on link "Ctrl C Copie" at bounding box center [359, 94] width 59 height 10
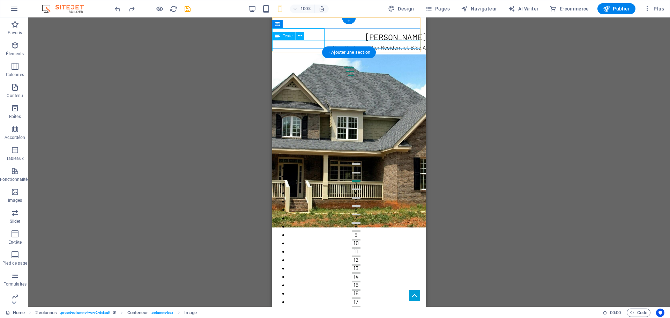
click at [420, 44] on div "Courtier Immobilier Résidentiel, B.Sc.A" at bounding box center [349, 47] width 154 height 8
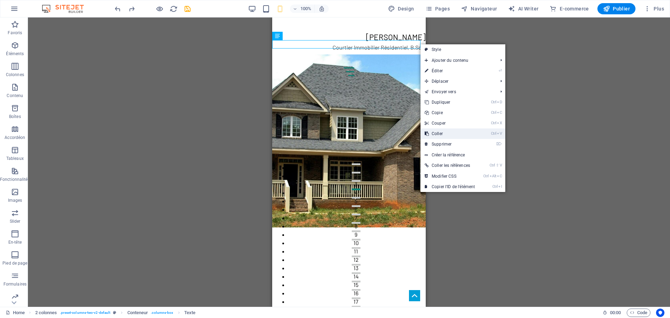
click at [444, 132] on link "Ctrl V Coller" at bounding box center [450, 133] width 59 height 10
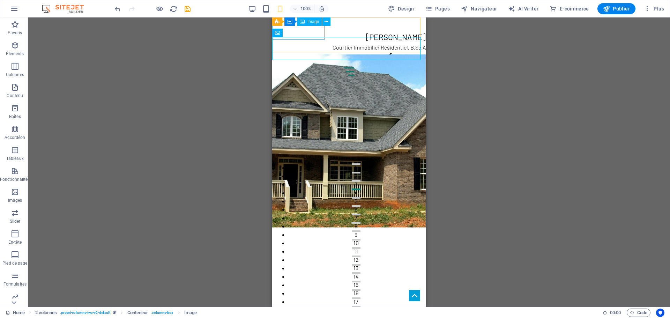
click at [316, 86] on figure at bounding box center [298, 97] width 52 height 23
click at [328, 22] on icon at bounding box center [327, 21] width 4 height 7
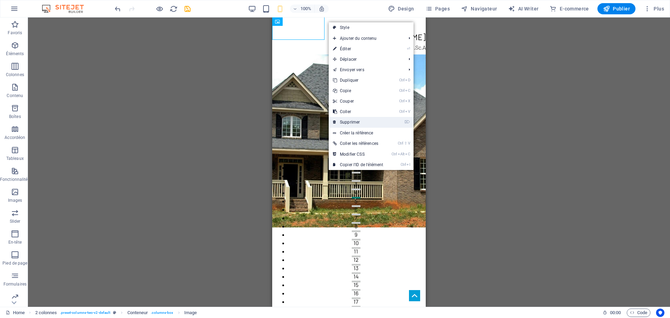
click at [361, 122] on link "⌦ Supprimer" at bounding box center [358, 122] width 59 height 10
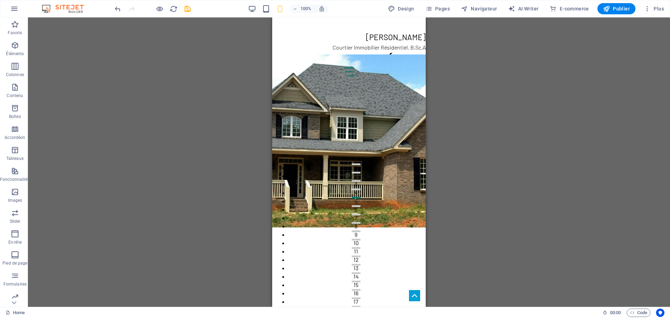
click at [479, 44] on div "2 colonnes Conteneur H2 2 colonnes Conteneur Image flottante Image Image flotta…" at bounding box center [349, 161] width 642 height 289
click at [238, 71] on div "2 colonnes Conteneur H2 2 colonnes Conteneur Image flottante Image Image flotta…" at bounding box center [349, 161] width 642 height 289
click at [338, 20] on icon at bounding box center [340, 21] width 4 height 7
click at [411, 52] on figure at bounding box center [349, 63] width 154 height 23
click at [301, 31] on icon at bounding box center [302, 32] width 4 height 7
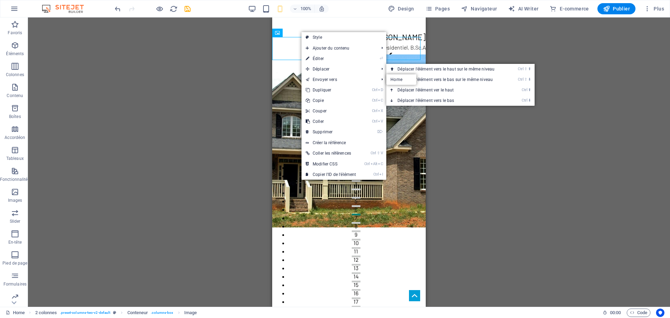
drag, startPoint x: 329, startPoint y: 61, endPoint x: 333, endPoint y: 60, distance: 4.1
click at [329, 61] on link "⏎ Éditer" at bounding box center [331, 58] width 59 height 10
select select "px"
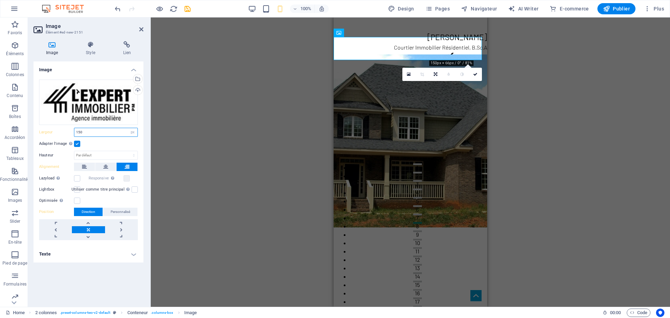
click at [93, 134] on input "150" at bounding box center [105, 132] width 63 height 8
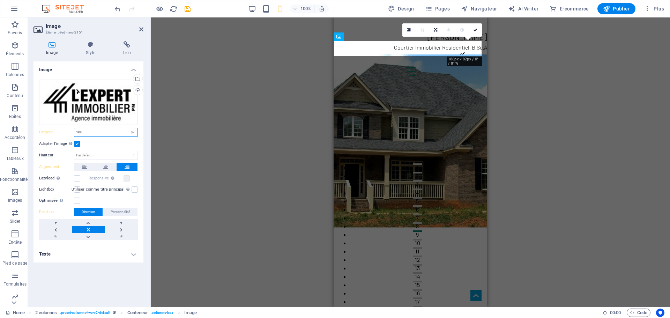
type input "100"
click at [520, 62] on div "2 colonnes Conteneur H2 2 colonnes Conteneur Image flottante Image Image flotta…" at bounding box center [411, 161] width 520 height 289
drag, startPoint x: 476, startPoint y: 30, endPoint x: 480, endPoint y: 34, distance: 5.5
click at [476, 30] on icon at bounding box center [475, 30] width 4 height 4
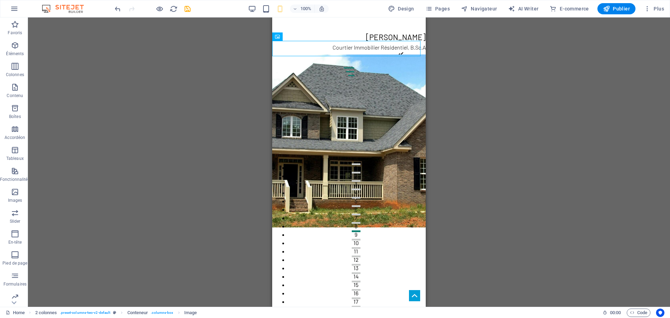
click at [207, 88] on div "2 colonnes Conteneur H2 2 colonnes Conteneur Image flottante Image Image flotta…" at bounding box center [349, 161] width 642 height 289
click at [407, 31] on div "[PERSON_NAME]" at bounding box center [349, 37] width 154 height 12
click at [318, 22] on icon at bounding box center [320, 21] width 4 height 7
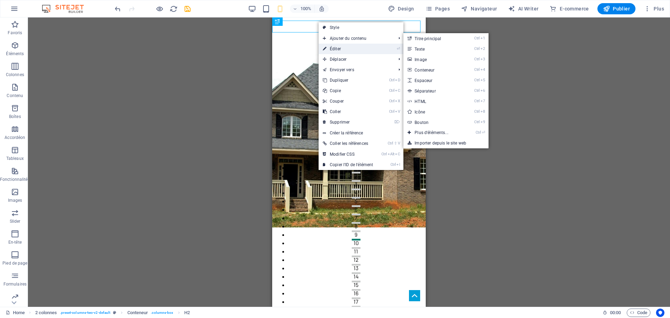
click at [336, 48] on link "⏎ Éditer" at bounding box center [348, 49] width 59 height 10
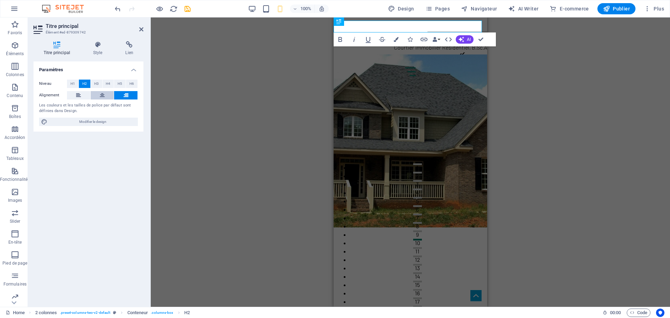
click at [101, 94] on icon at bounding box center [102, 95] width 5 height 8
click at [549, 61] on div "2 colonnes Conteneur H2 2 colonnes 2 colonnes Conteneur Image flottante Image I…" at bounding box center [411, 161] width 520 height 289
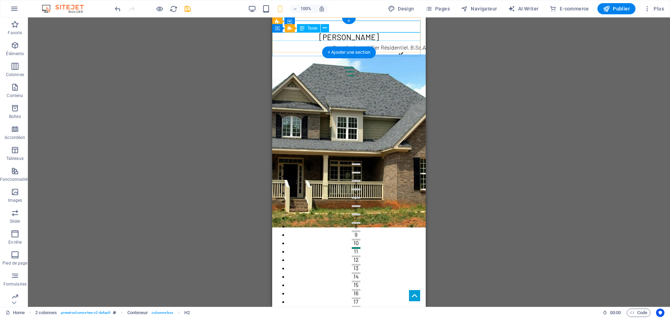
click at [405, 43] on div "Courtier Immobilier Résidentiel, B.Sc.A" at bounding box center [349, 47] width 154 height 8
click at [323, 30] on icon at bounding box center [325, 27] width 4 height 7
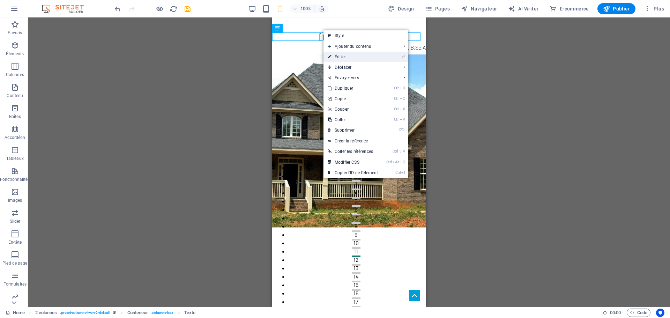
click at [347, 58] on link "⏎ Éditer" at bounding box center [353, 57] width 59 height 10
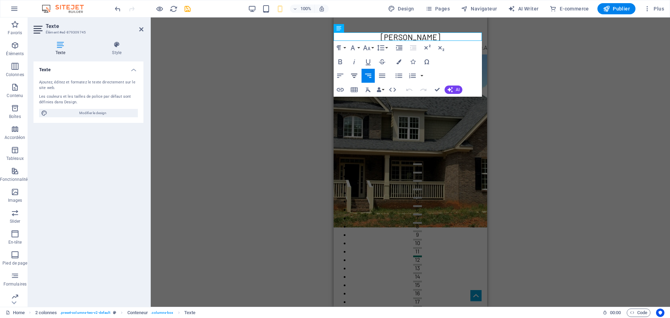
click at [355, 76] on icon "button" at bounding box center [354, 76] width 8 height 8
click at [552, 83] on div "2 colonnes Conteneur H2 2 colonnes 2 colonnes Conteneur Image flottante Image I…" at bounding box center [411, 161] width 520 height 289
click at [302, 44] on div "2 colonnes Conteneur H2 2 colonnes 2 colonnes Conteneur Image flottante Image I…" at bounding box center [411, 161] width 520 height 289
click at [409, 123] on figure at bounding box center [411, 140] width 154 height 173
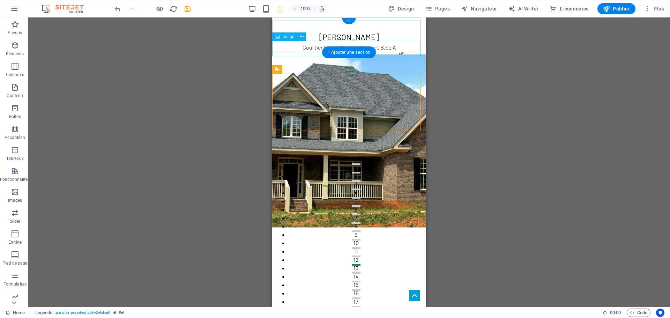
click at [414, 52] on figure at bounding box center [349, 59] width 154 height 15
click at [300, 35] on icon at bounding box center [302, 36] width 4 height 7
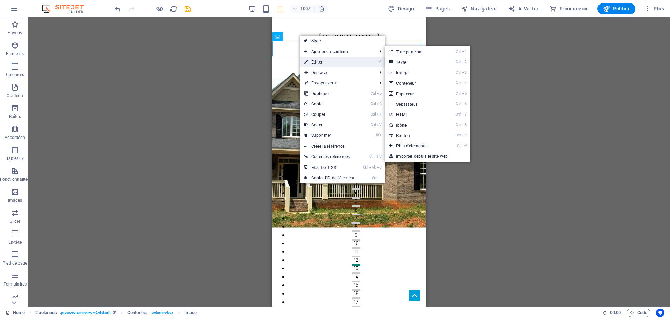
click at [332, 63] on link "⏎ Éditer" at bounding box center [329, 62] width 59 height 10
select select "px"
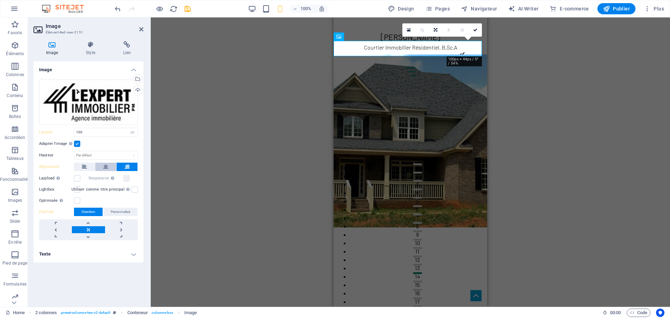
click at [110, 165] on button at bounding box center [105, 167] width 21 height 8
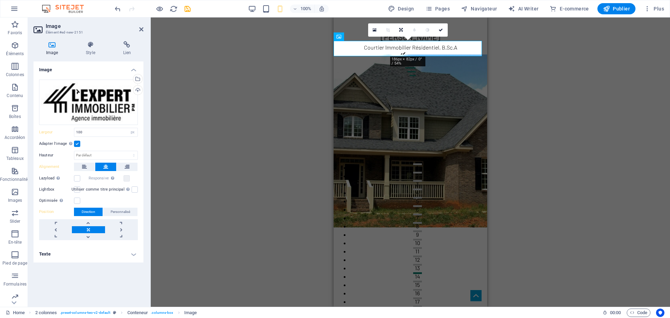
click at [534, 120] on div "2 colonnes Conteneur H2 2 colonnes 2 colonnes Conteneur Image flottante Image I…" at bounding box center [411, 161] width 520 height 289
click at [441, 30] on icon at bounding box center [441, 30] width 4 height 4
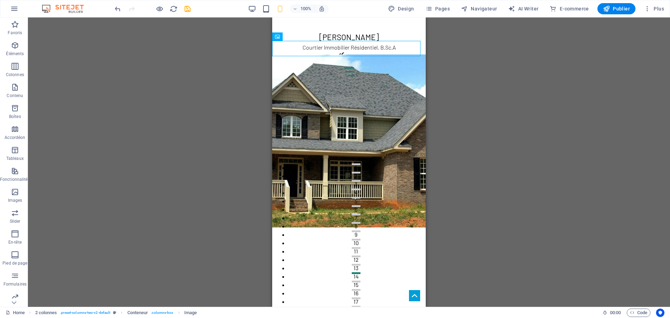
click at [217, 96] on div "2 colonnes Conteneur H2 2 colonnes 2 colonnes Conteneur Image flottante Image I…" at bounding box center [349, 161] width 642 height 289
click at [189, 9] on icon "save" at bounding box center [188, 9] width 8 height 8
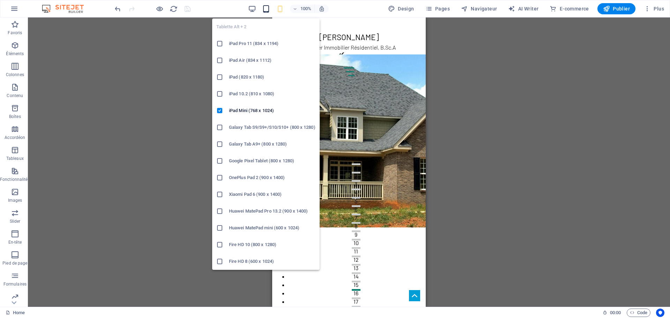
click at [268, 8] on icon "button" at bounding box center [266, 9] width 8 height 8
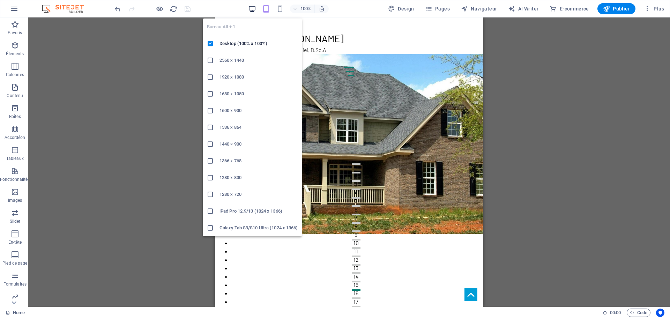
click at [254, 9] on icon "button" at bounding box center [252, 9] width 8 height 8
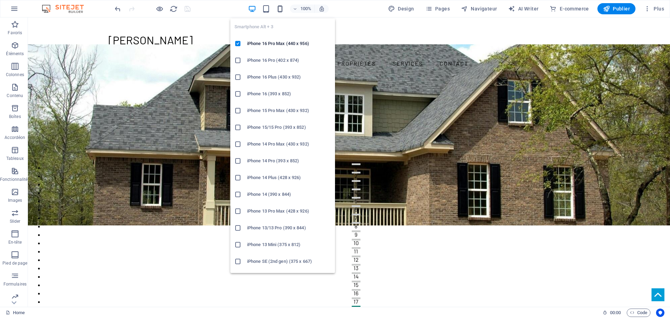
click at [282, 9] on icon "button" at bounding box center [280, 9] width 8 height 8
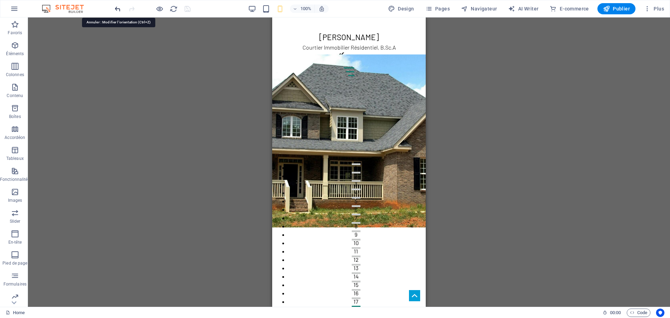
click at [118, 9] on icon "undo" at bounding box center [118, 9] width 8 height 8
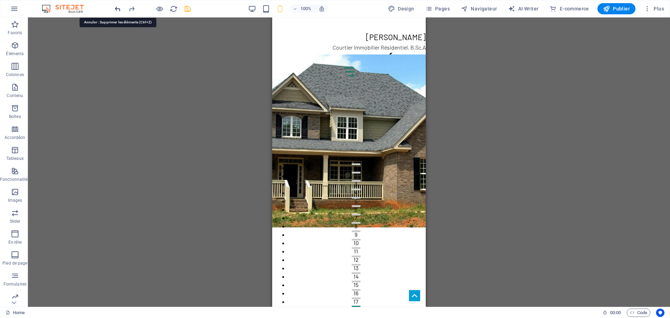
click at [118, 9] on icon "undo" at bounding box center [118, 9] width 8 height 8
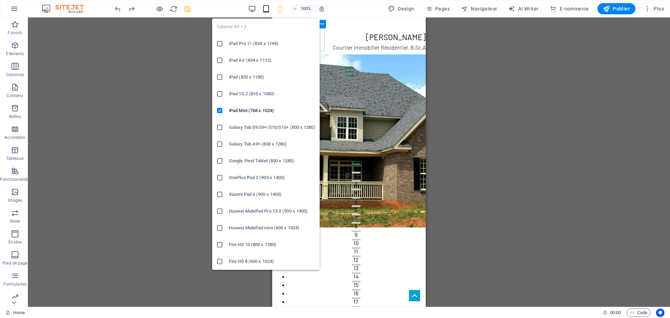
click at [266, 7] on icon "button" at bounding box center [266, 9] width 8 height 8
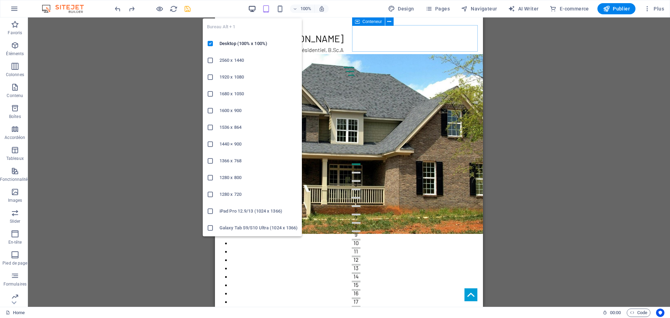
click at [254, 9] on icon "button" at bounding box center [252, 9] width 8 height 8
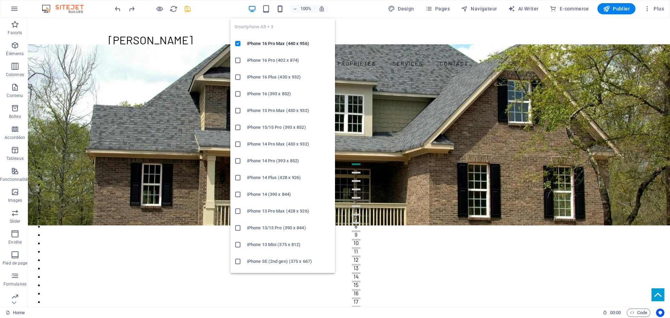
click at [282, 8] on icon "button" at bounding box center [280, 9] width 8 height 8
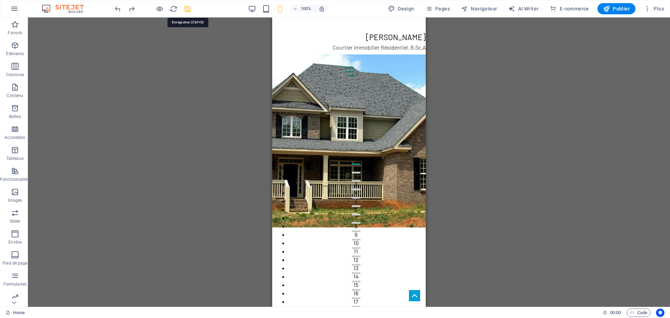
click at [187, 9] on icon "save" at bounding box center [188, 9] width 8 height 8
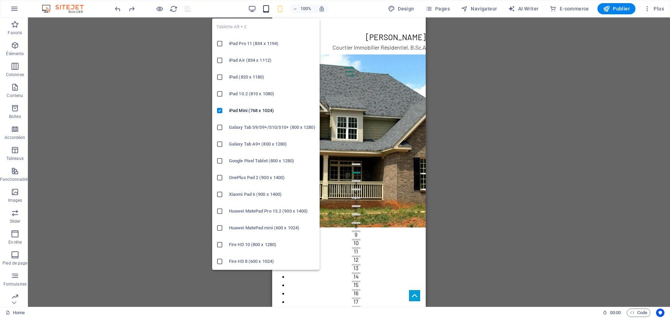
click at [268, 7] on icon "button" at bounding box center [266, 9] width 8 height 8
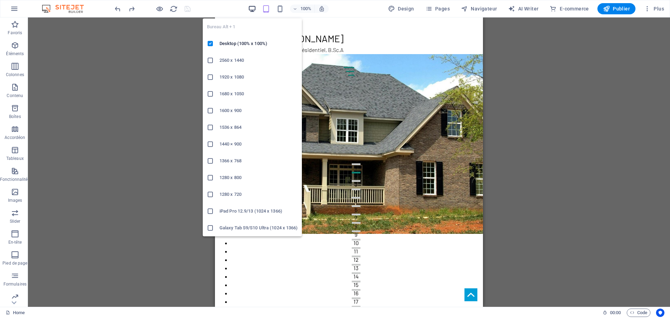
click at [255, 8] on icon "button" at bounding box center [252, 9] width 8 height 8
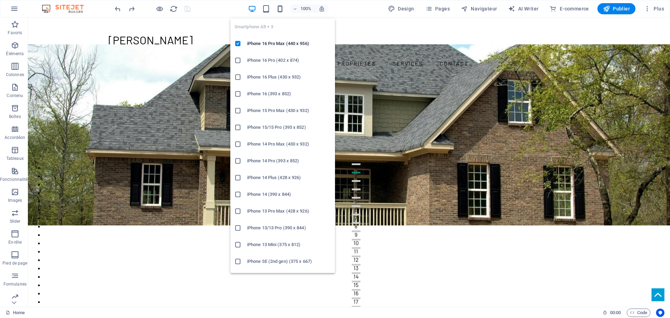
click at [279, 10] on icon "button" at bounding box center [280, 9] width 8 height 8
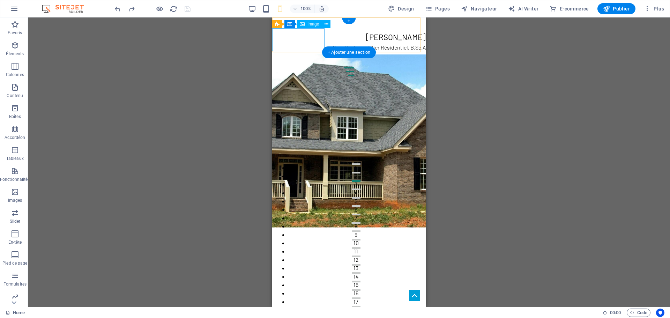
click at [306, 63] on figure at bounding box center [298, 74] width 52 height 23
click at [325, 25] on icon at bounding box center [327, 24] width 4 height 7
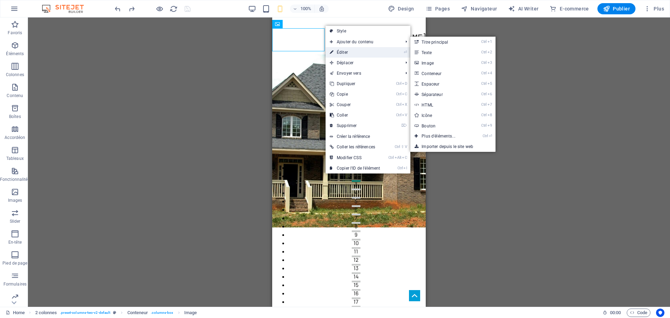
click at [346, 53] on link "⏎ Éditer" at bounding box center [355, 52] width 59 height 10
select select "px"
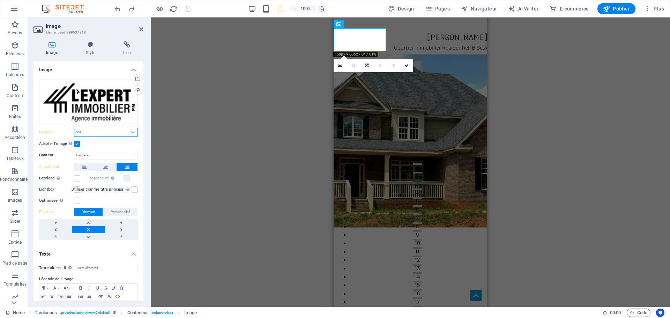
click at [92, 131] on input "150" at bounding box center [105, 132] width 63 height 8
type input "140"
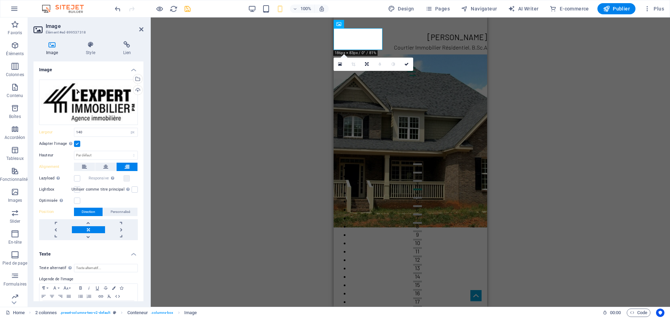
click at [286, 88] on div "Conteneur H2 2 colonnes 2 colonnes Conteneur Image flottante Image Texte Conten…" at bounding box center [411, 161] width 520 height 289
click at [552, 112] on div "Conteneur H2 2 colonnes 2 colonnes Conteneur Image flottante Image Texte Conten…" at bounding box center [411, 161] width 520 height 289
click at [409, 64] on icon at bounding box center [407, 64] width 4 height 4
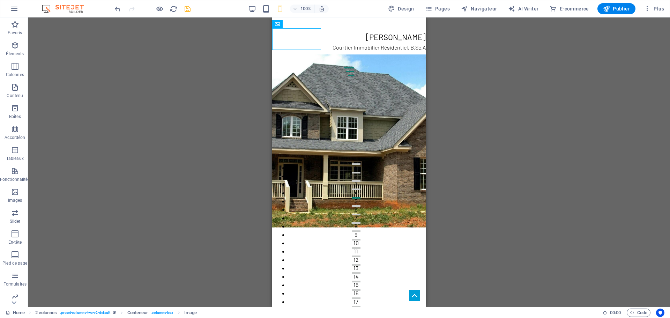
click at [215, 94] on div "Conteneur H2 2 colonnes 2 colonnes Conteneur Image flottante Image Texte Conten…" at bounding box center [349, 161] width 642 height 289
click at [185, 8] on icon "save" at bounding box center [188, 9] width 8 height 8
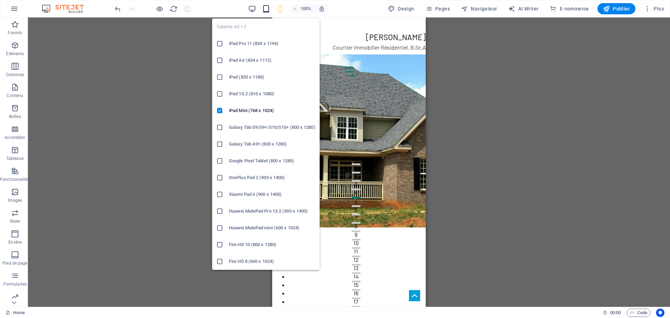
click at [268, 7] on icon "button" at bounding box center [266, 9] width 8 height 8
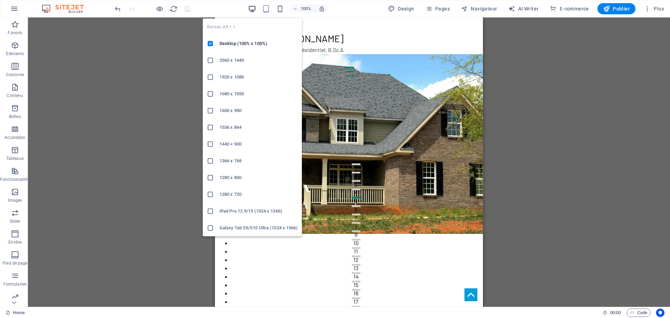
click at [255, 7] on icon "button" at bounding box center [252, 9] width 8 height 8
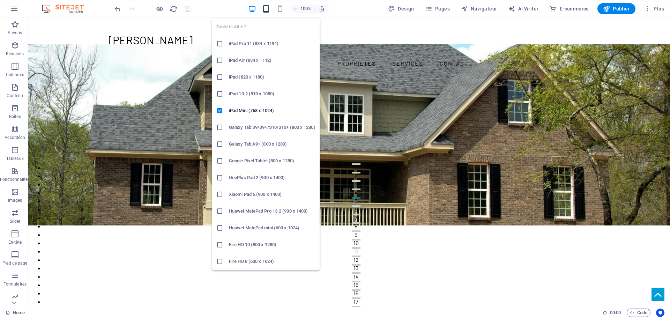
click at [268, 10] on icon "button" at bounding box center [266, 9] width 8 height 8
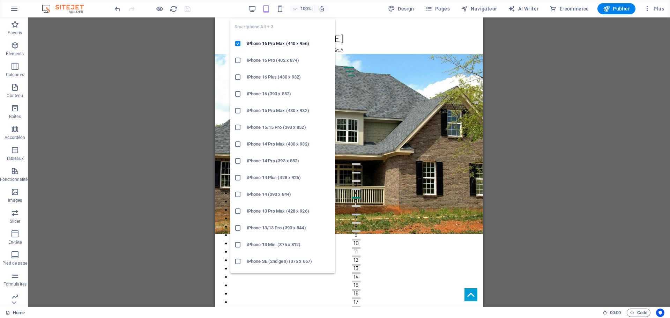
click at [279, 7] on icon "button" at bounding box center [280, 9] width 8 height 8
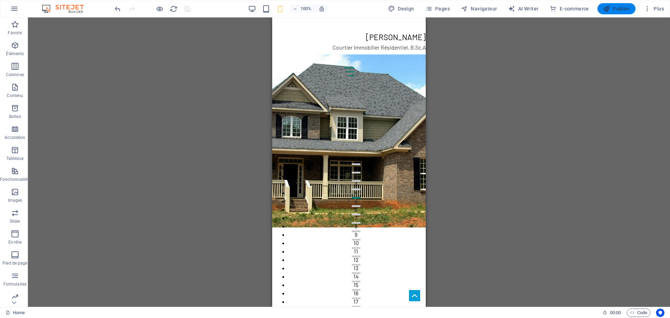
click at [626, 7] on span "Publier" at bounding box center [616, 8] width 27 height 7
